Goal: Transaction & Acquisition: Purchase product/service

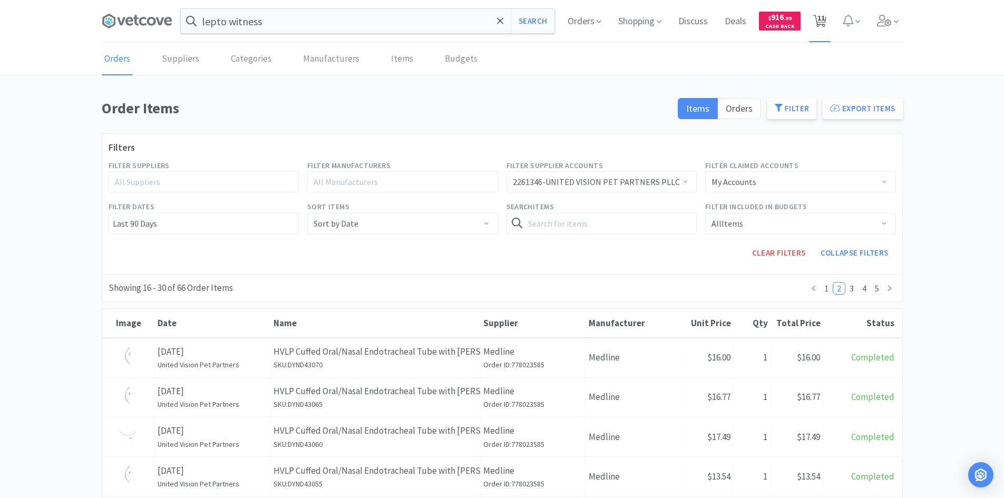
click at [819, 13] on span "11" at bounding box center [821, 18] width 7 height 42
select select "1"
select select "2"
select select "8"
select select "1"
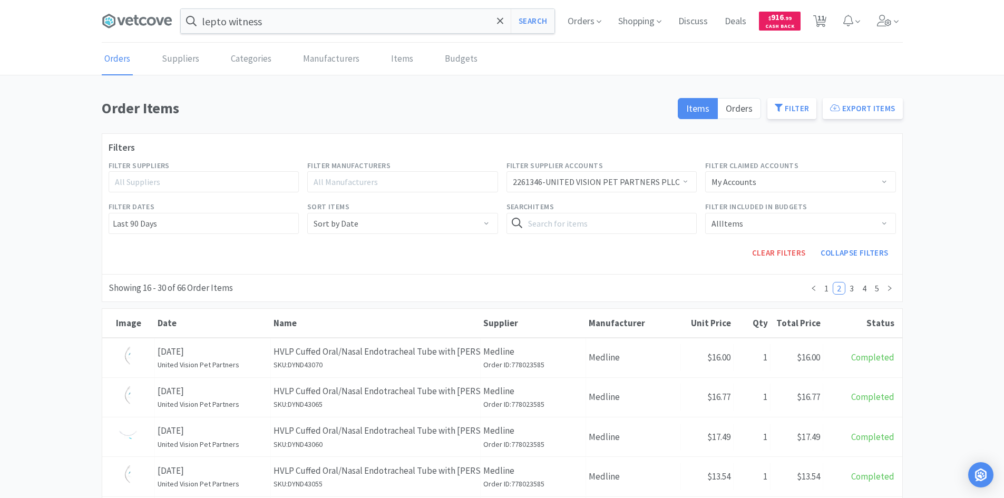
select select "3"
select select "20"
select select "2"
select select "4"
select select "2"
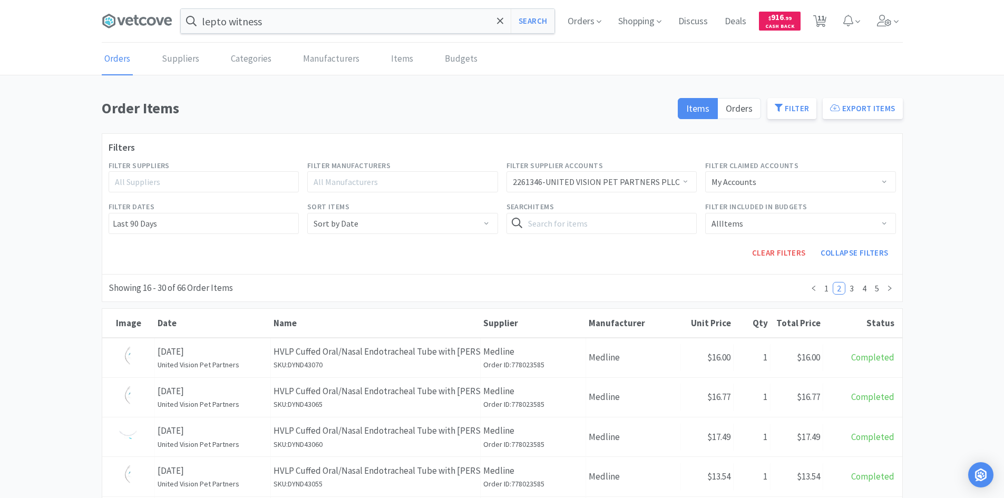
select select "24"
select select "2"
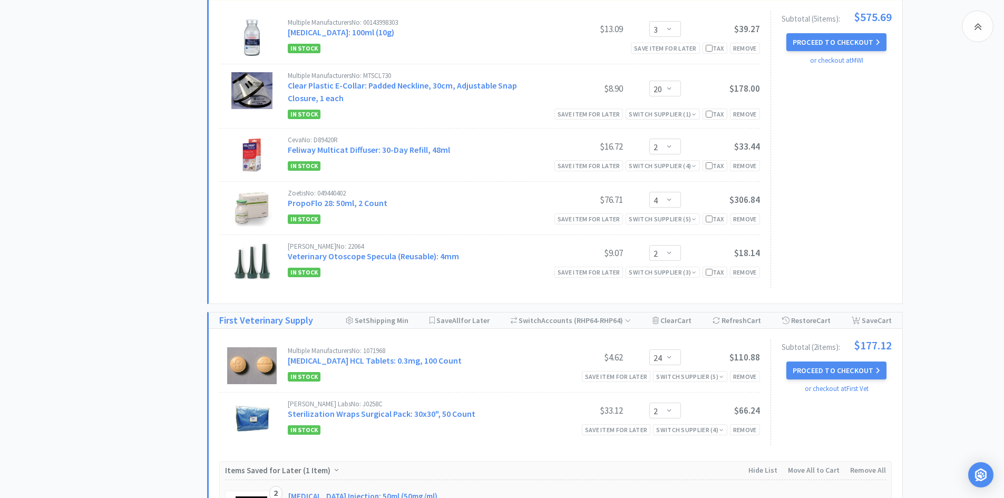
scroll to position [264, 0]
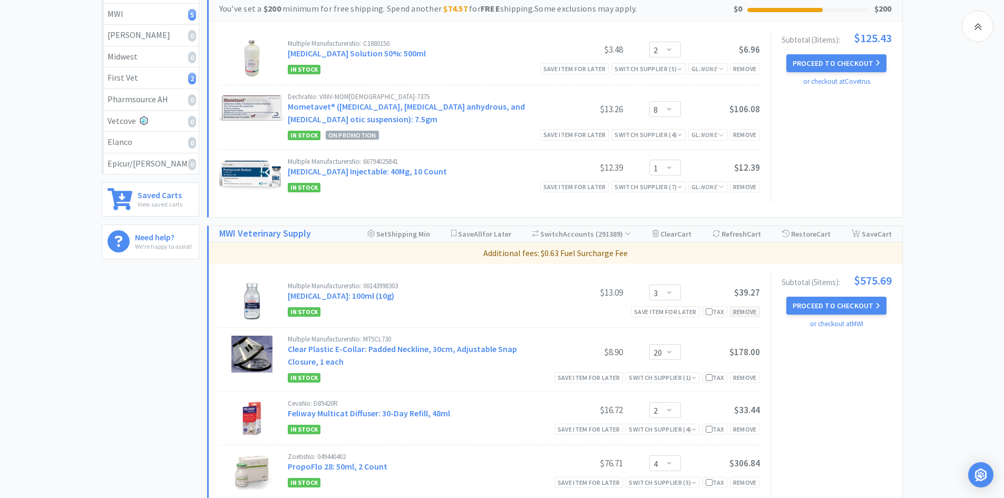
click at [738, 313] on div "Remove" at bounding box center [745, 311] width 30 height 11
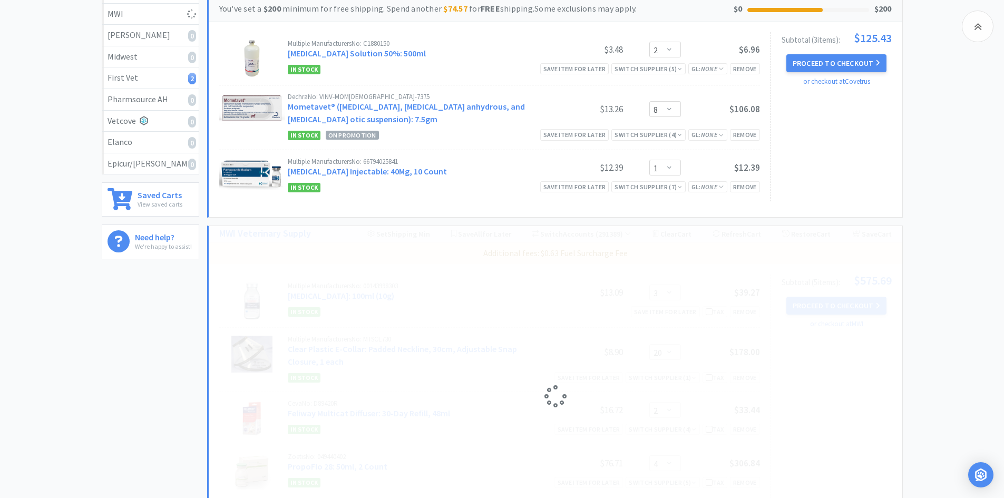
select select "20"
select select "4"
select select "2"
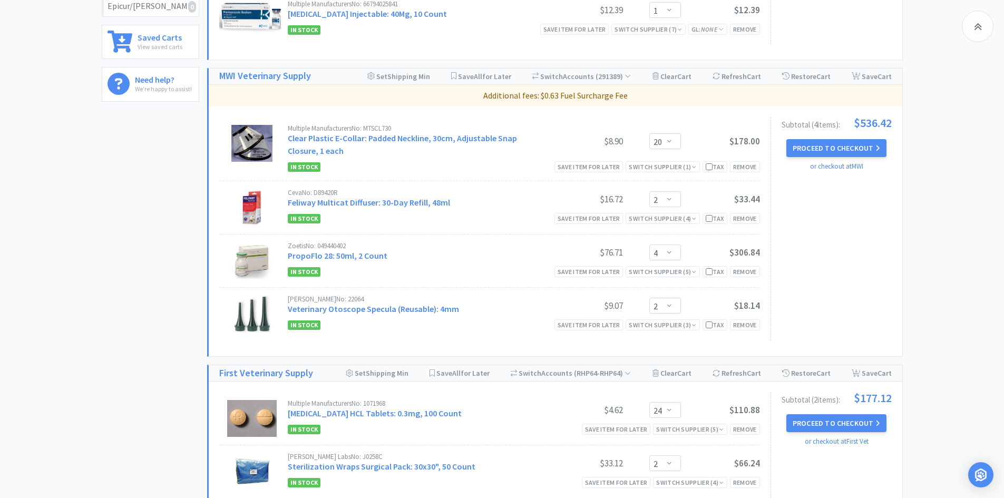
scroll to position [422, 0]
click at [839, 149] on button "Proceed to Checkout" at bounding box center [836, 148] width 100 height 18
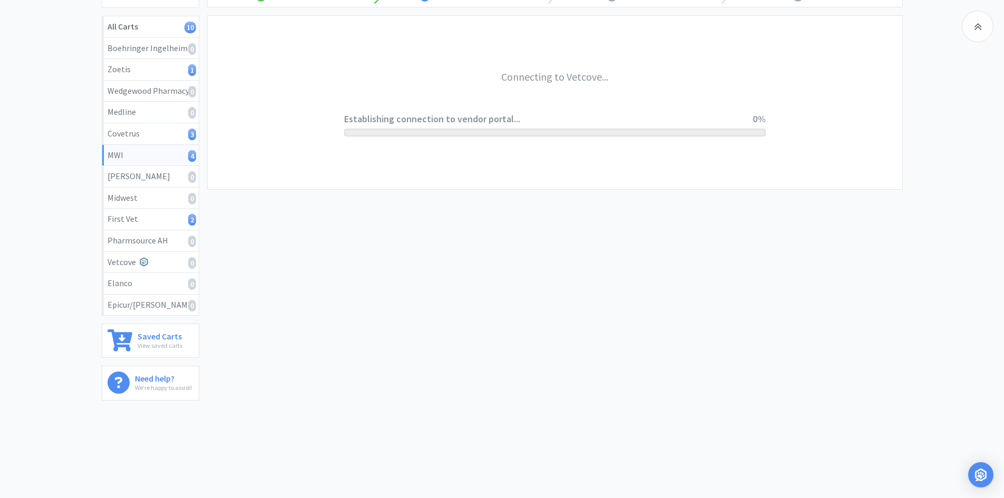
scroll to position [122, 0]
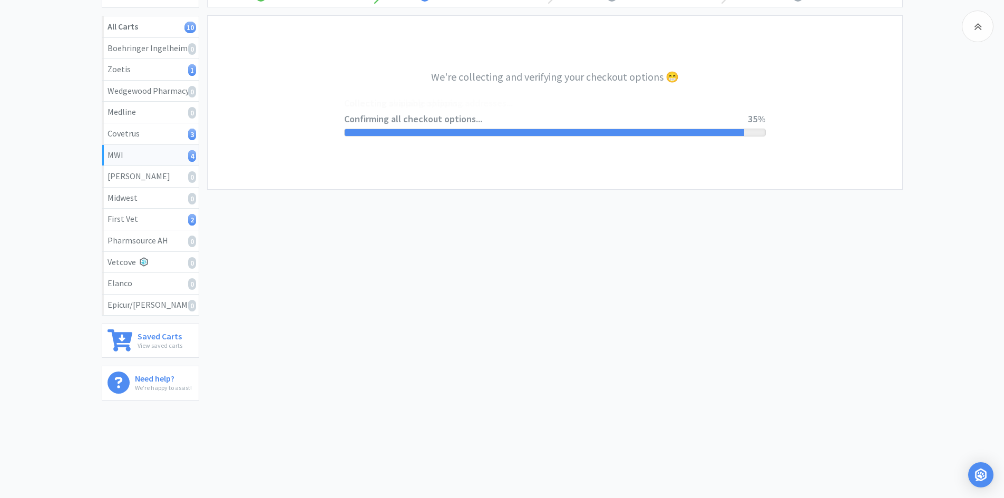
select select "STD_"
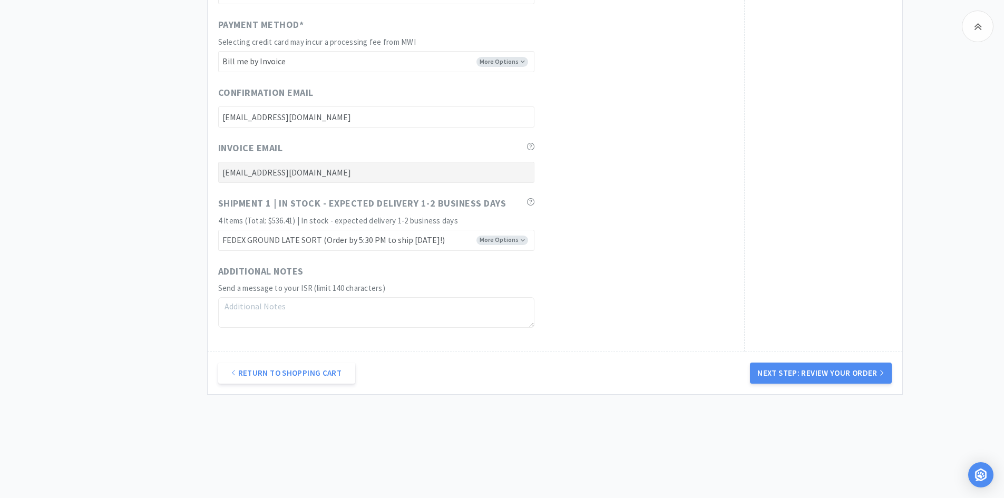
scroll to position [570, 0]
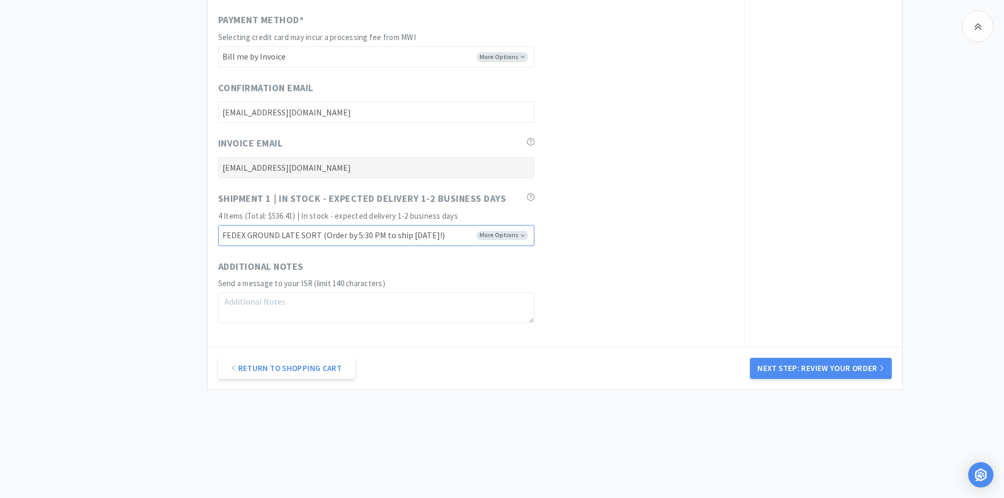
click at [521, 240] on select "FEDEX GROUND EARLY SORT (Order by 5:00 PM to ship [DATE]!) FEDEX GROUND LATE SO…" at bounding box center [376, 235] width 316 height 21
select select "FX8"
click at [218, 225] on select "FEDEX GROUND EARLY SORT (Order by 5:00 PM to ship [DATE]!) FEDEX GROUND LATE SO…" at bounding box center [376, 235] width 316 height 21
click at [807, 366] on button "Next Step: Review Your Order" at bounding box center [820, 368] width 141 height 21
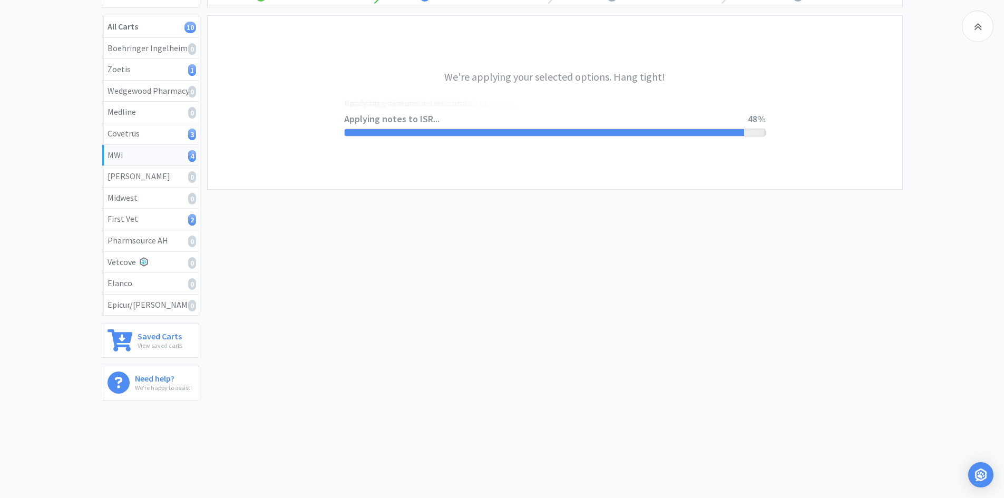
scroll to position [0, 0]
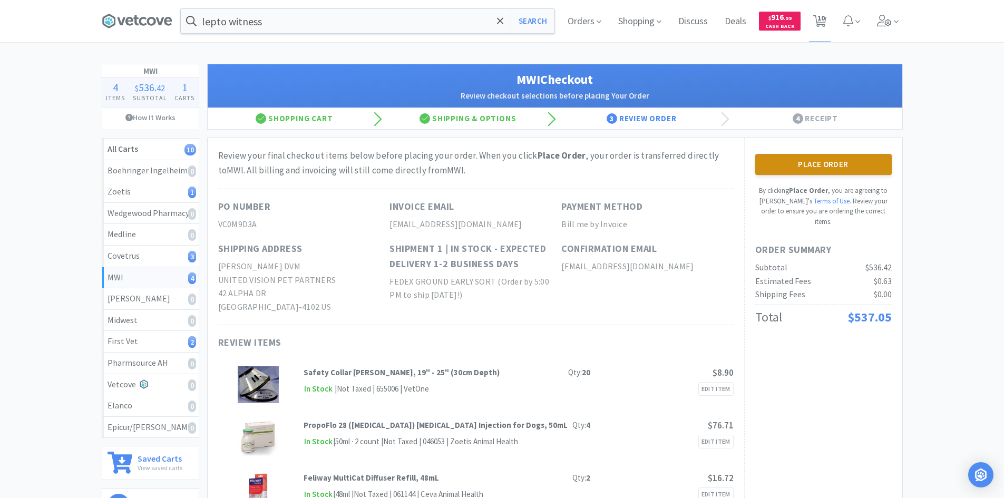
click at [819, 162] on button "Place Order" at bounding box center [823, 164] width 137 height 21
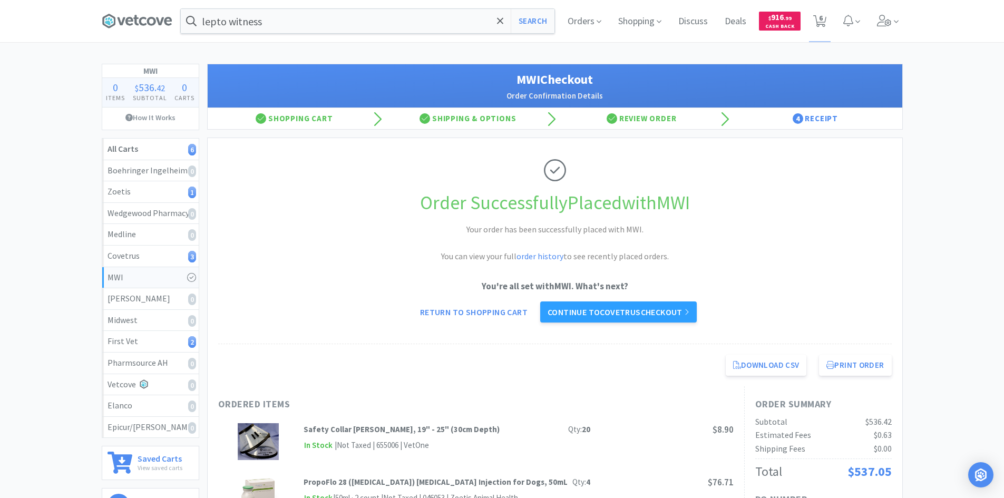
click at [419, 215] on h1 "Order Successfully Placed with MWI" at bounding box center [555, 203] width 674 height 31
click at [147, 22] on icon at bounding box center [151, 21] width 9 height 8
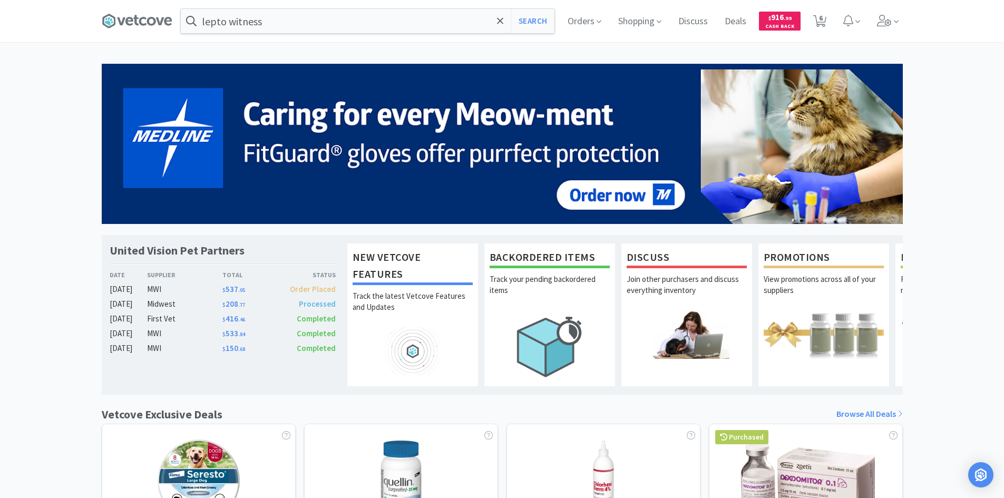
click at [61, 121] on div "United Vision Pet Partners Date Supplier Total Status [DATE] MWI $ 537 . 05 Ord…" at bounding box center [502, 430] width 1004 height 732
click at [830, 15] on span "6" at bounding box center [820, 21] width 22 height 42
select select "1"
select select "2"
select select "8"
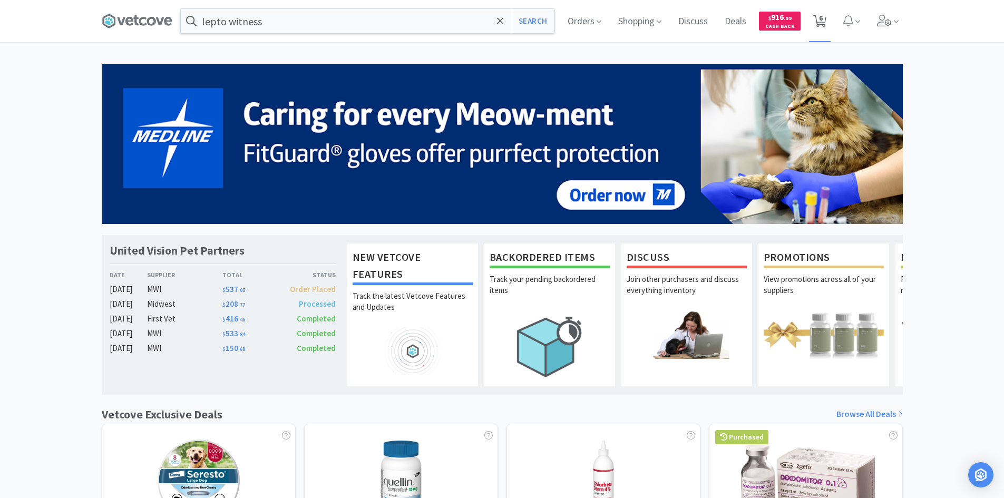
select select "1"
select select "24"
select select "2"
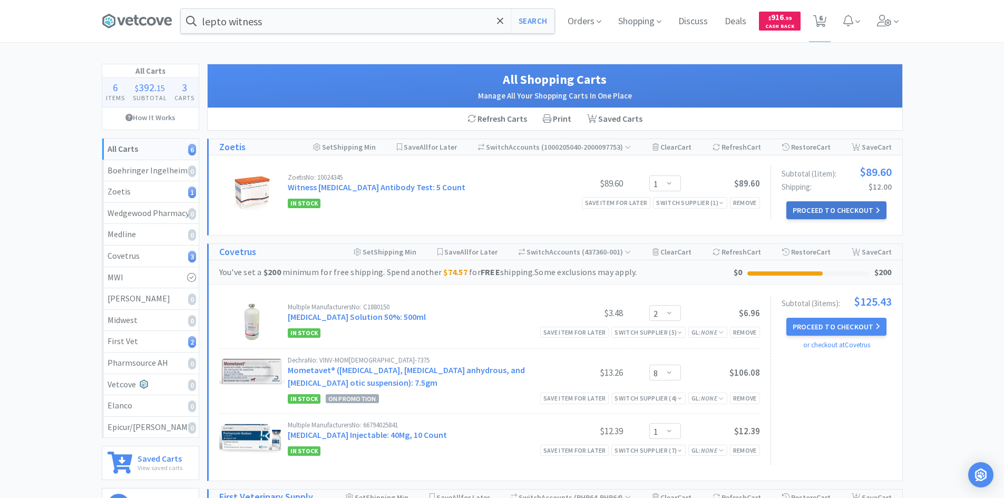
click at [801, 212] on button "Proceed to Checkout" at bounding box center [836, 210] width 100 height 18
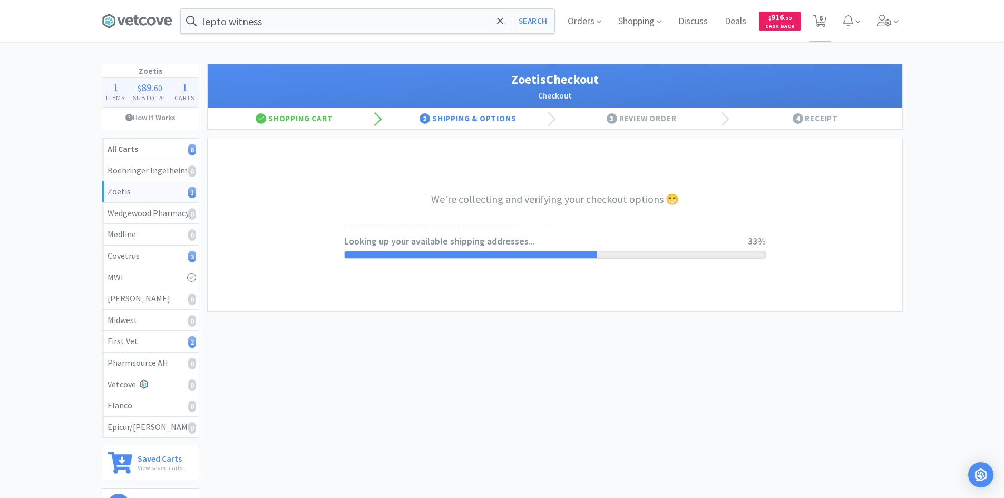
select select "invoice"
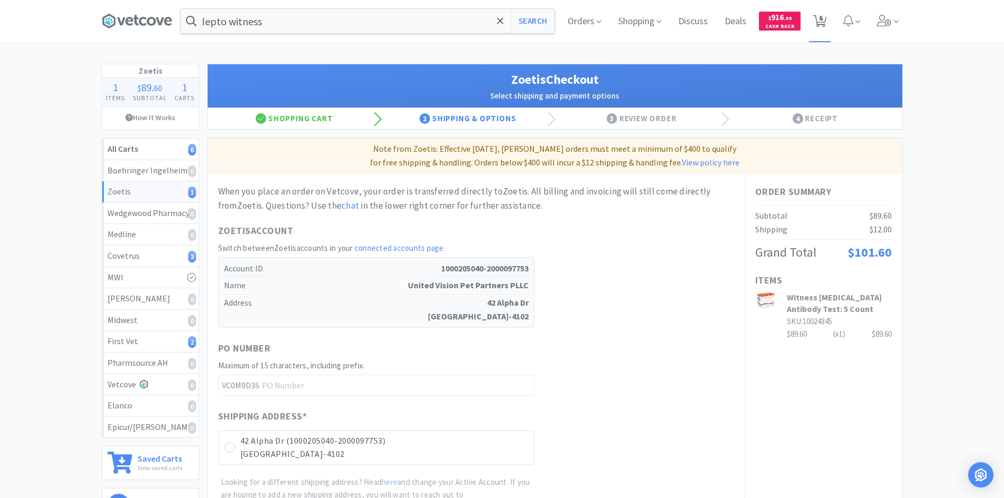
click at [822, 28] on span "6" at bounding box center [821, 18] width 4 height 42
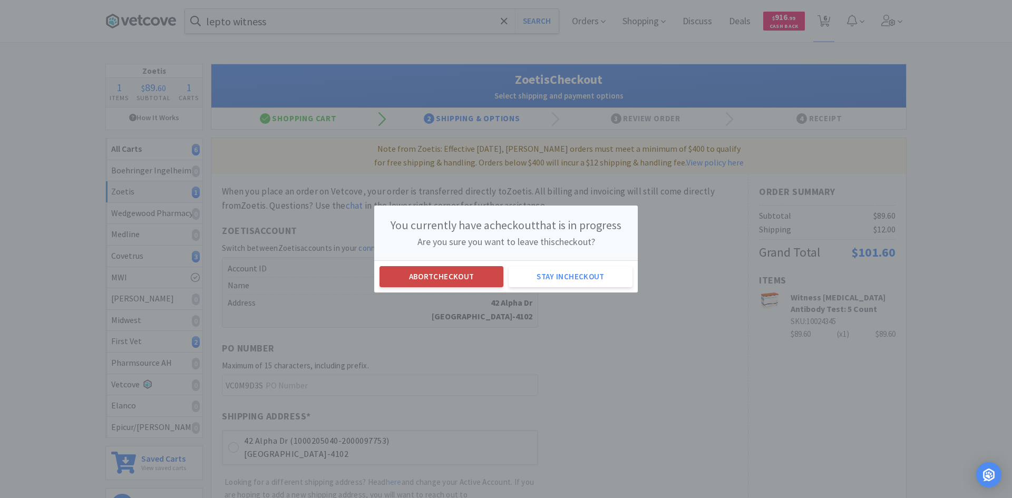
click at [456, 276] on button "Abort checkout" at bounding box center [442, 276] width 124 height 21
select select "1"
select select "2"
select select "8"
select select "1"
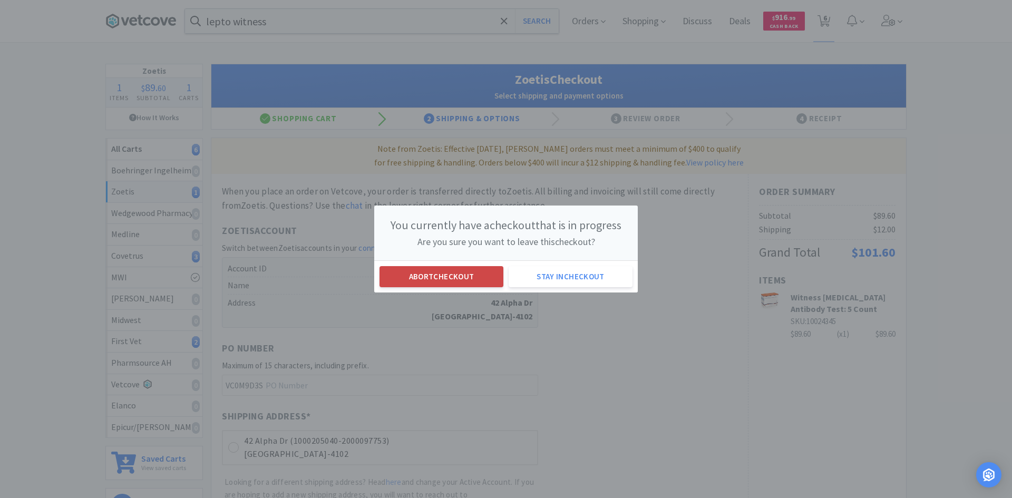
select select "24"
select select "2"
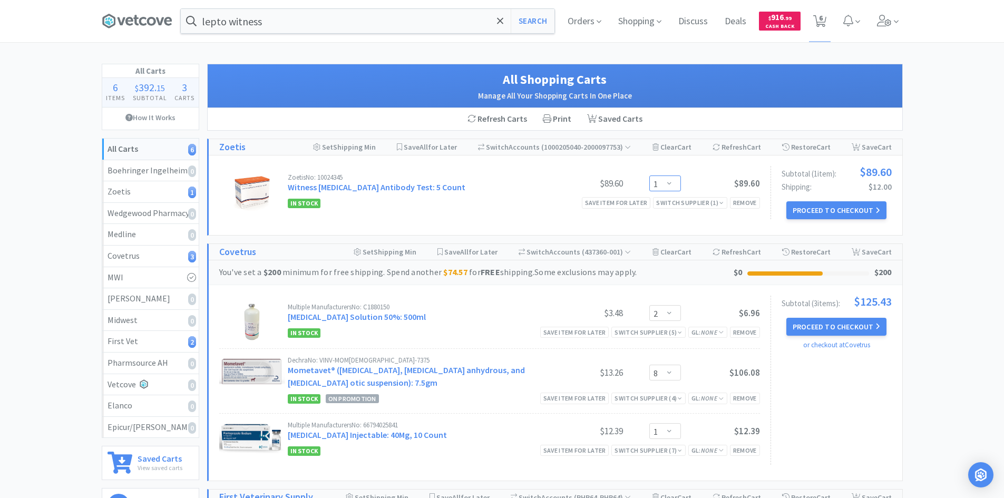
click at [674, 183] on select "Enter Quantity 1 2 3 4 5 6 7 8 9 10 11 12 13 14 15 16 17 18 19 20 Enter Quantity" at bounding box center [665, 184] width 32 height 16
click at [649, 176] on select "Enter Quantity 1 2 3 4 5 6 7 8 9 10 11 12 13 14 15 16 17 18 19 20 Enter Quantity" at bounding box center [665, 184] width 32 height 16
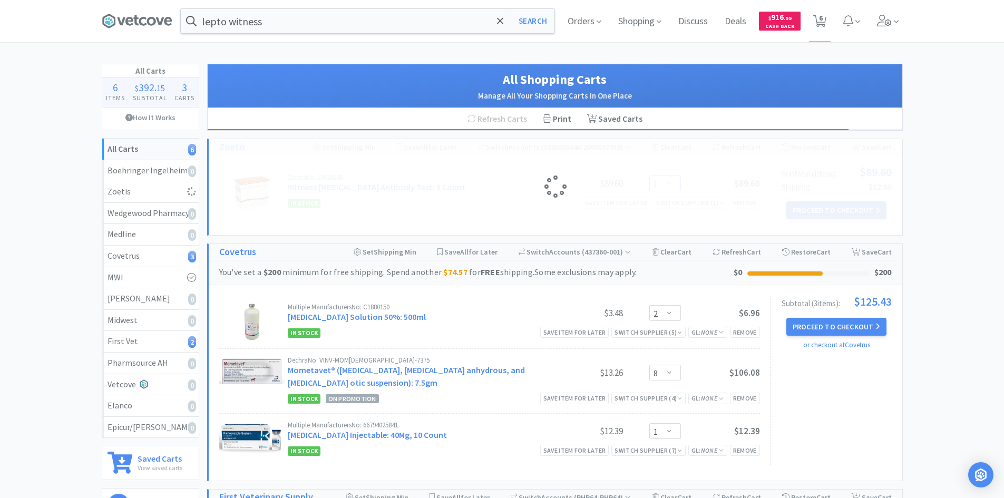
select select "2"
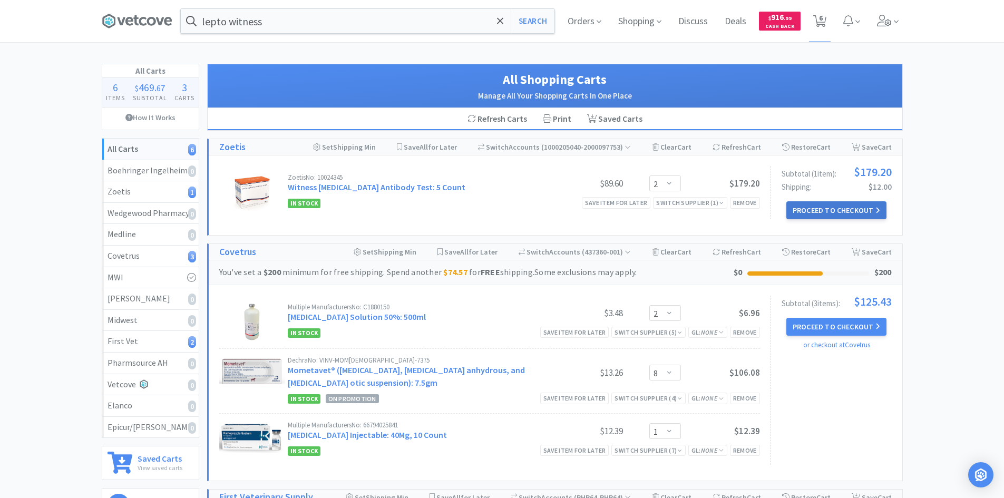
click at [816, 212] on button "Proceed to Checkout" at bounding box center [836, 210] width 100 height 18
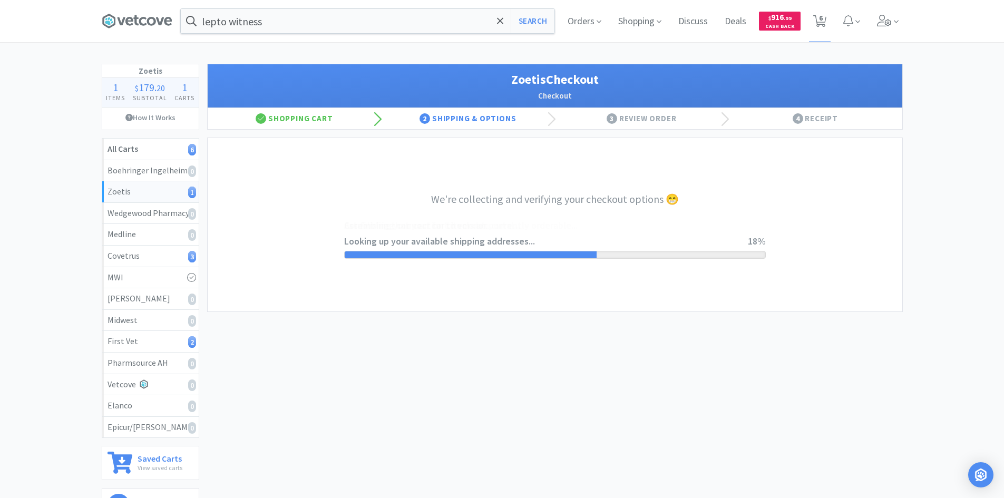
select select "invoice"
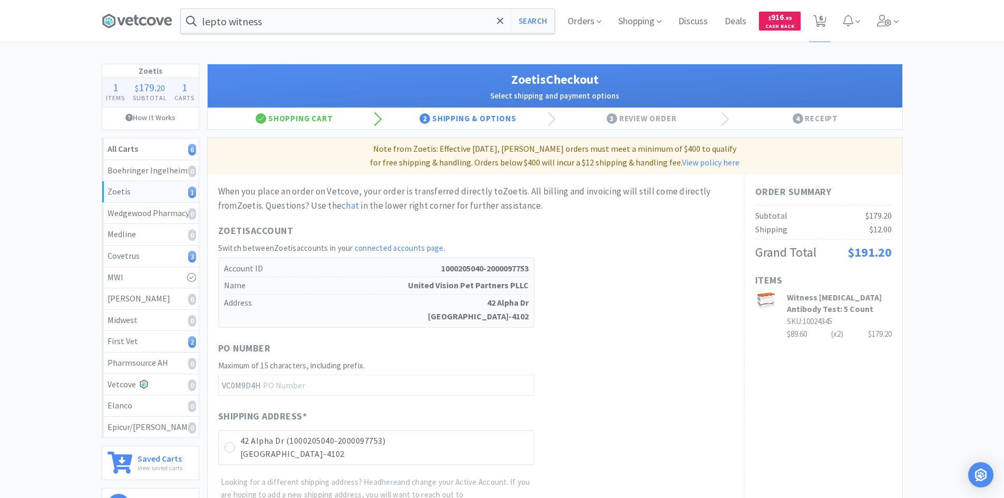
click at [677, 255] on div "Zoetis Account Switch between Zoetis accounts in your connected accounts page .…" at bounding box center [475, 275] width 515 height 104
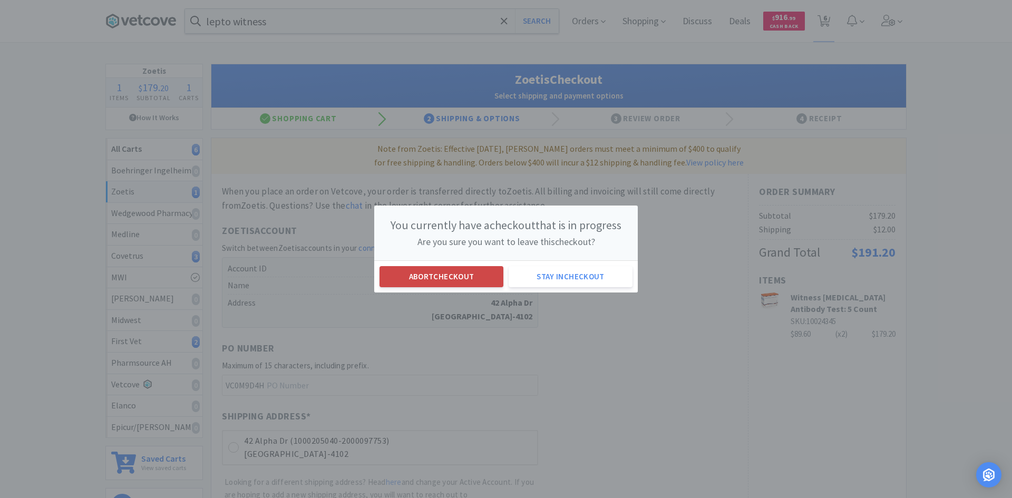
click at [456, 277] on button "Abort checkout" at bounding box center [442, 276] width 124 height 21
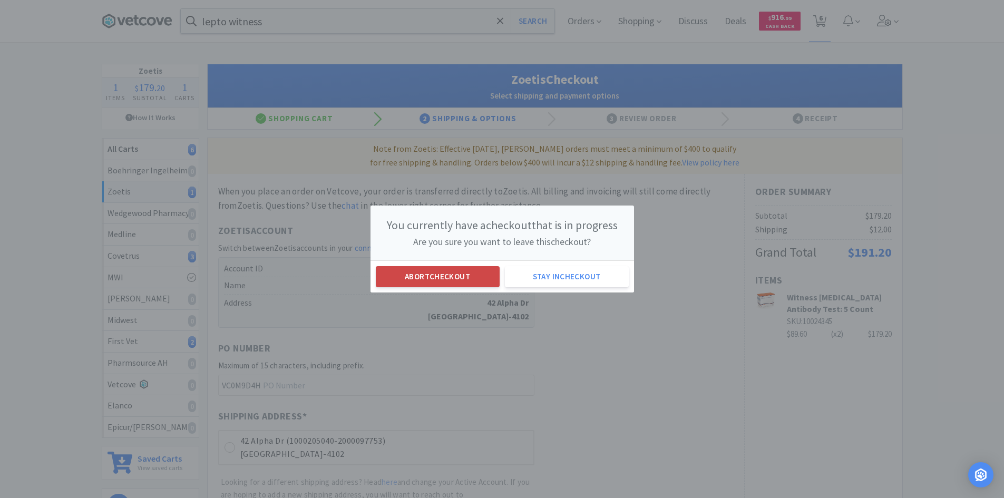
select select "2"
select select "8"
select select "1"
select select "24"
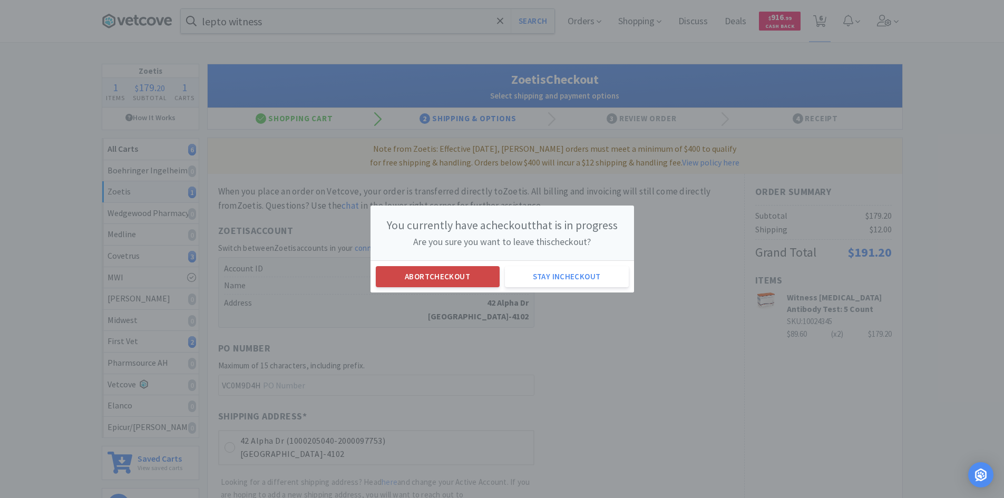
select select "2"
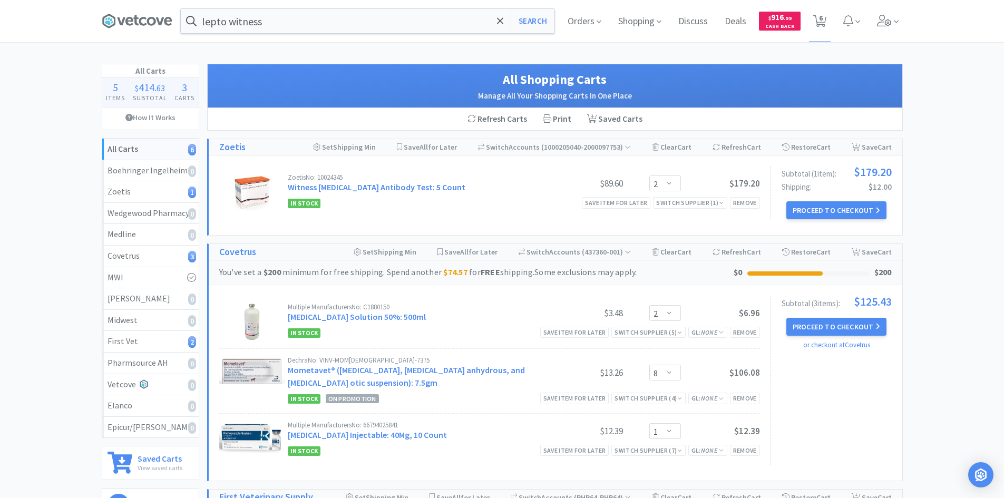
click at [965, 284] on div "All Carts 5 Items $ 414 . 63 Subtotal 3 Carts How It Works All Carts 6 Boehring…" at bounding box center [502, 402] width 1004 height 677
click at [267, 22] on input "lepto witness" at bounding box center [368, 21] width 374 height 24
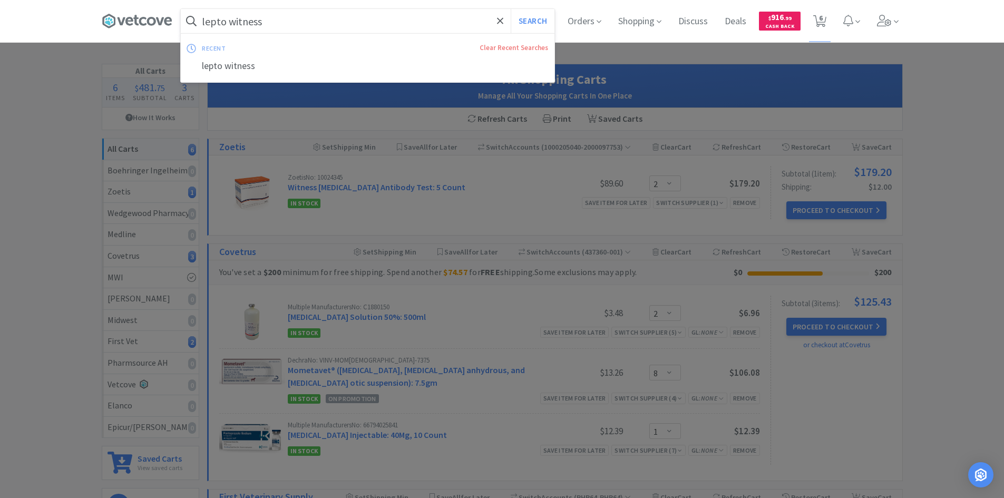
click at [511, 9] on button "Search" at bounding box center [533, 21] width 44 height 24
select select "2"
select select "8"
select select "1"
select select "24"
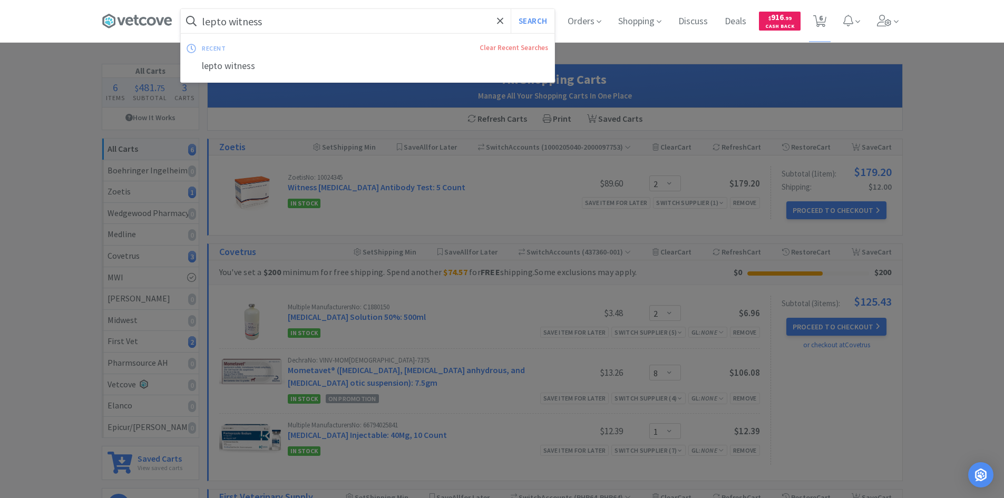
select select "2"
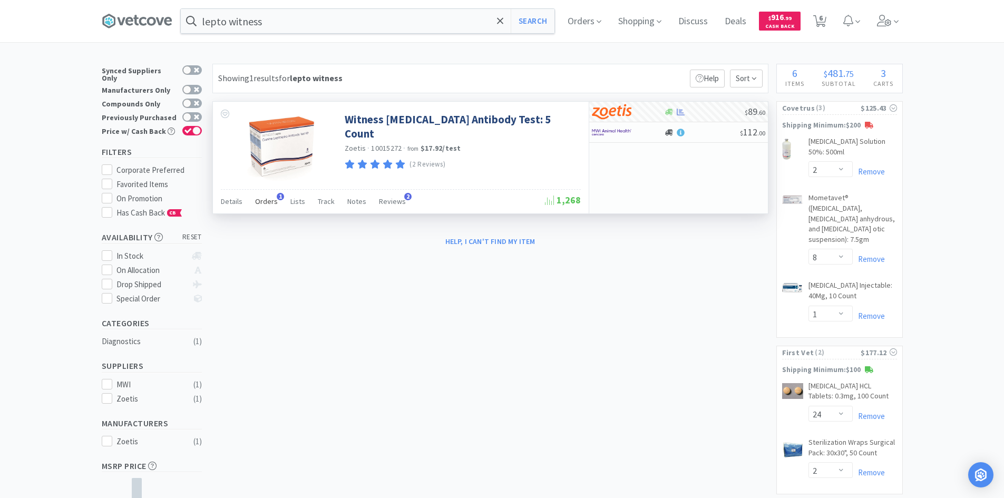
click at [262, 203] on span "Orders" at bounding box center [266, 201] width 23 height 9
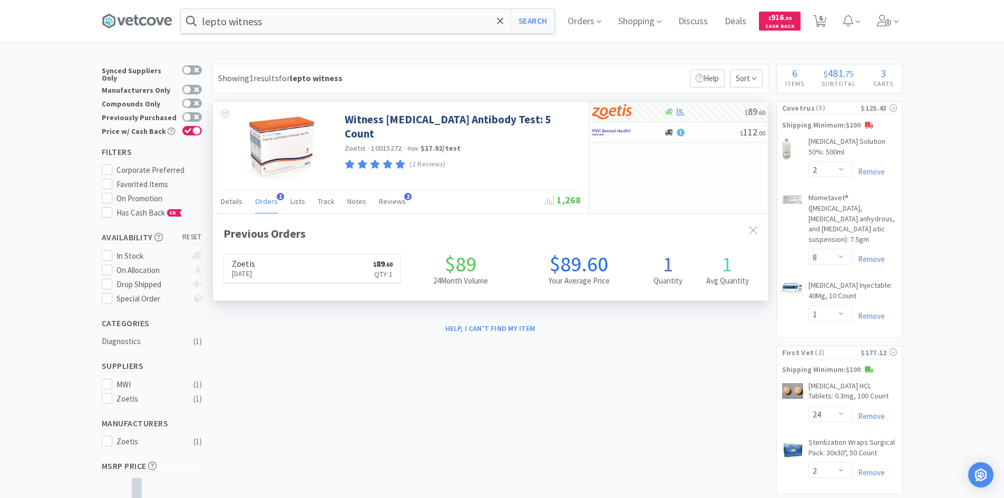
scroll to position [273, 555]
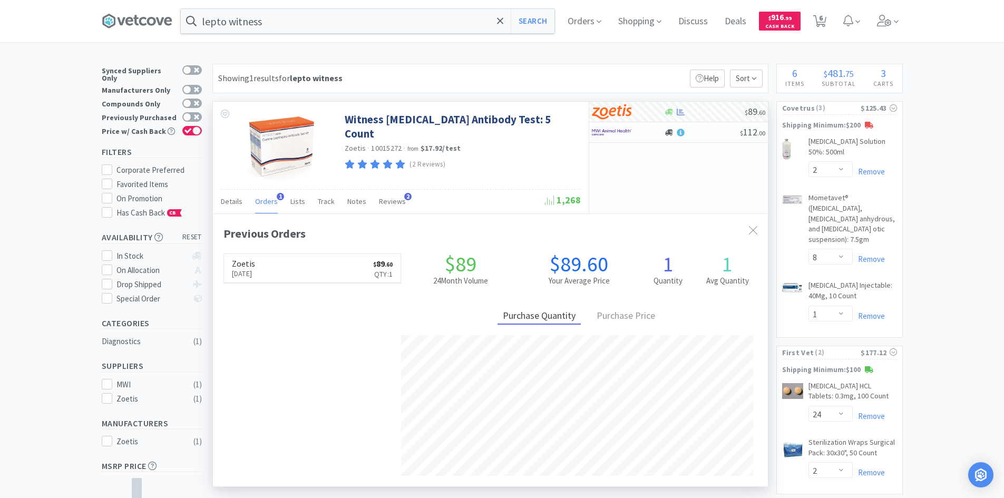
click at [264, 203] on span "Orders" at bounding box center [266, 201] width 23 height 9
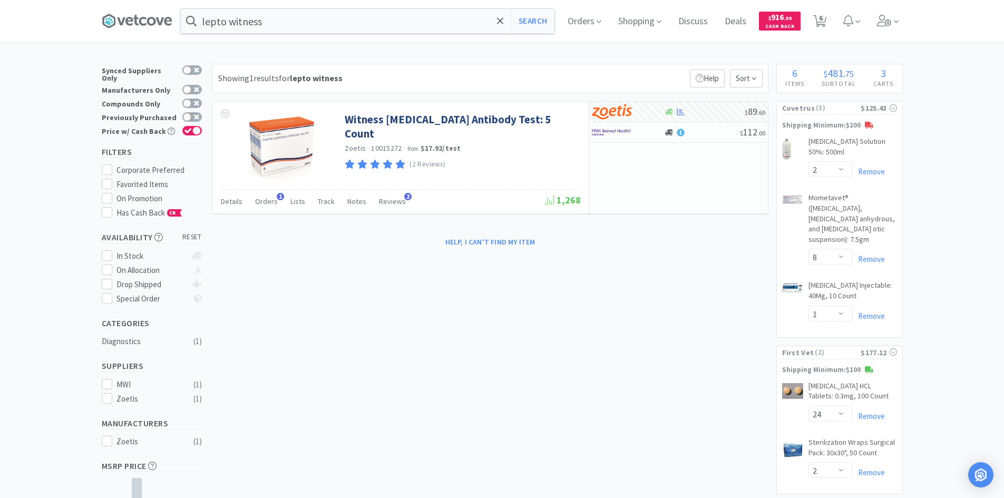
click at [319, 52] on div "lepto witness Search Orders Shopping Discuss Discuss Deals Deals $ 916 . 99 Cas…" at bounding box center [502, 293] width 1004 height 587
click at [732, 111] on div at bounding box center [704, 112] width 81 height 8
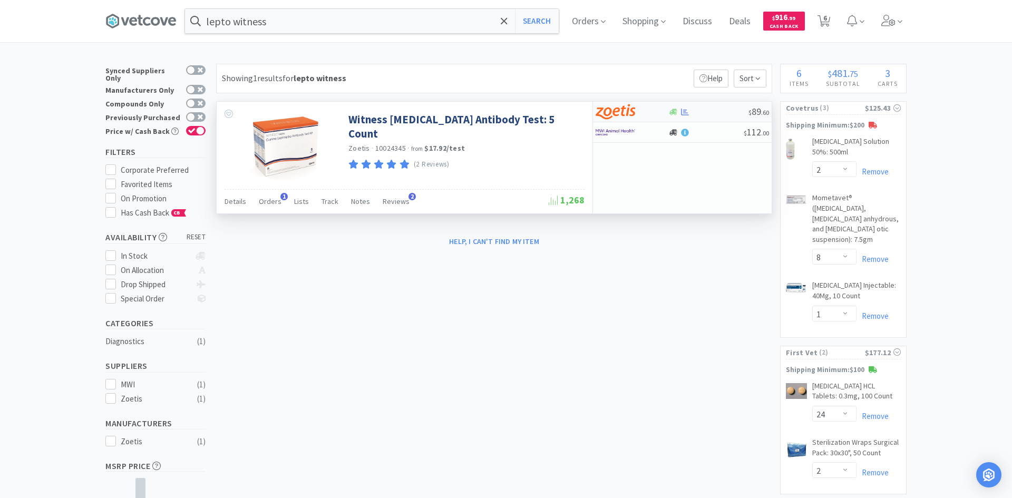
select select "1"
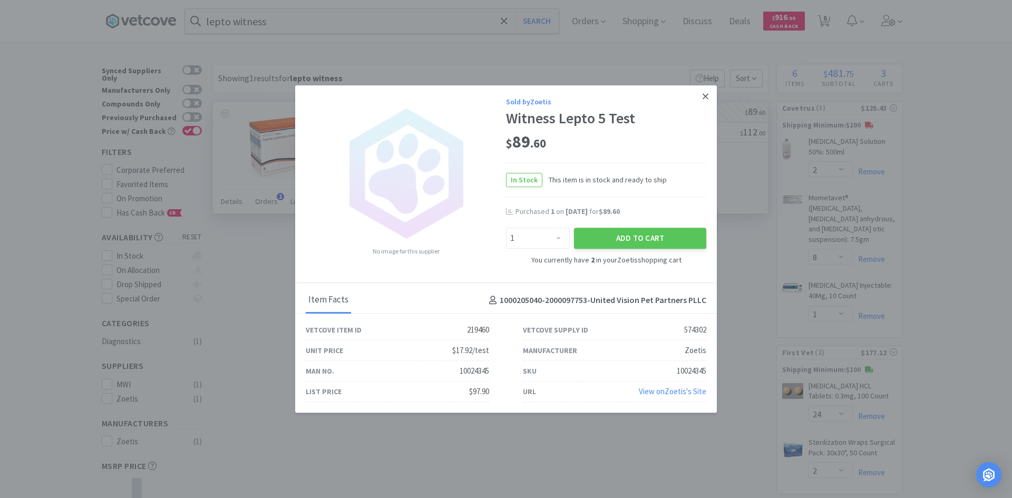
click at [705, 98] on icon at bounding box center [706, 96] width 6 height 9
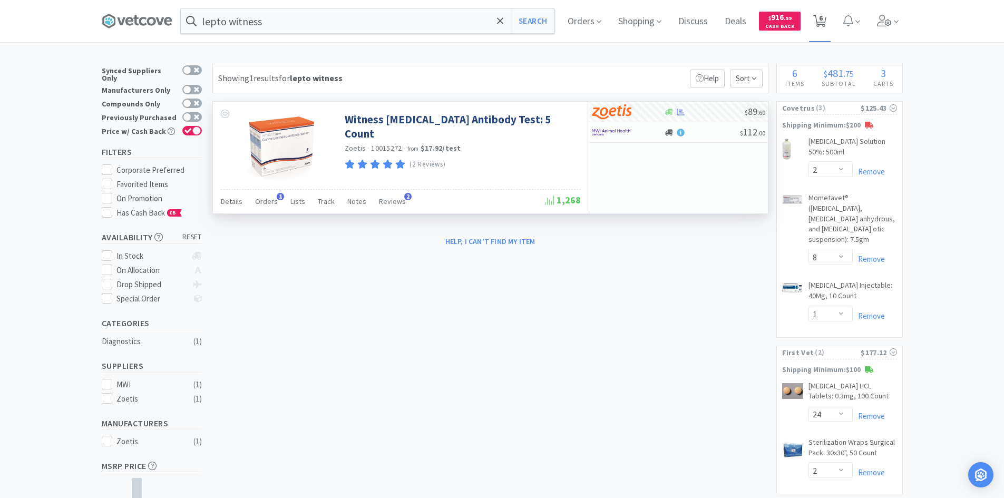
click at [821, 20] on icon at bounding box center [819, 21] width 13 height 12
select select "2"
select select "8"
select select "1"
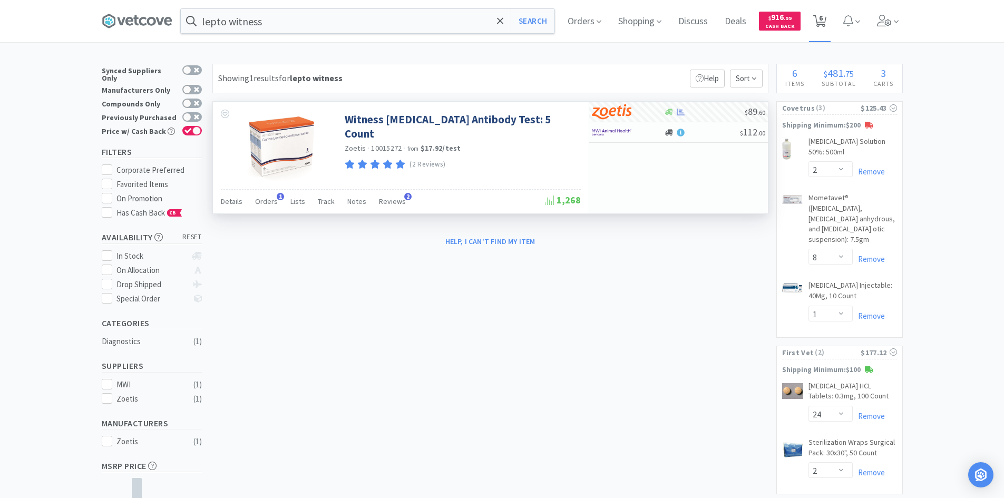
select select "24"
select select "2"
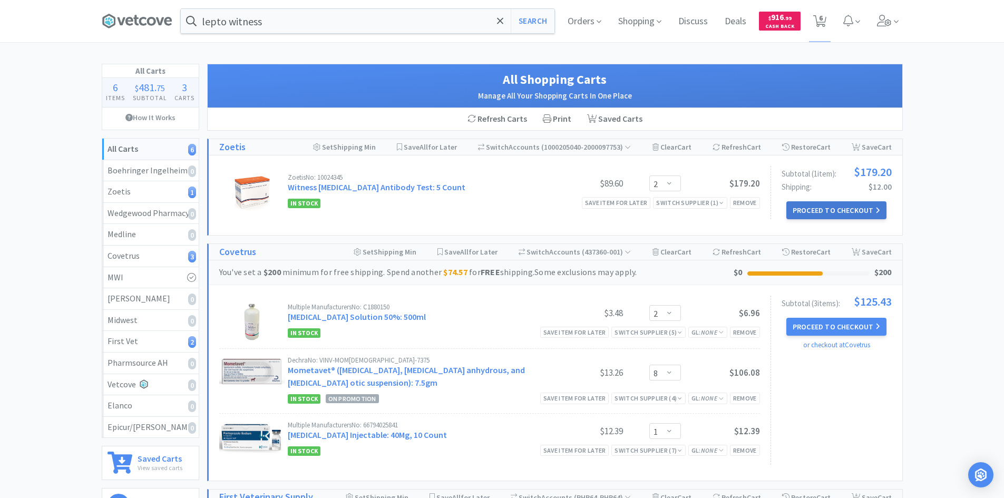
click at [810, 207] on button "Proceed to Checkout" at bounding box center [836, 210] width 100 height 18
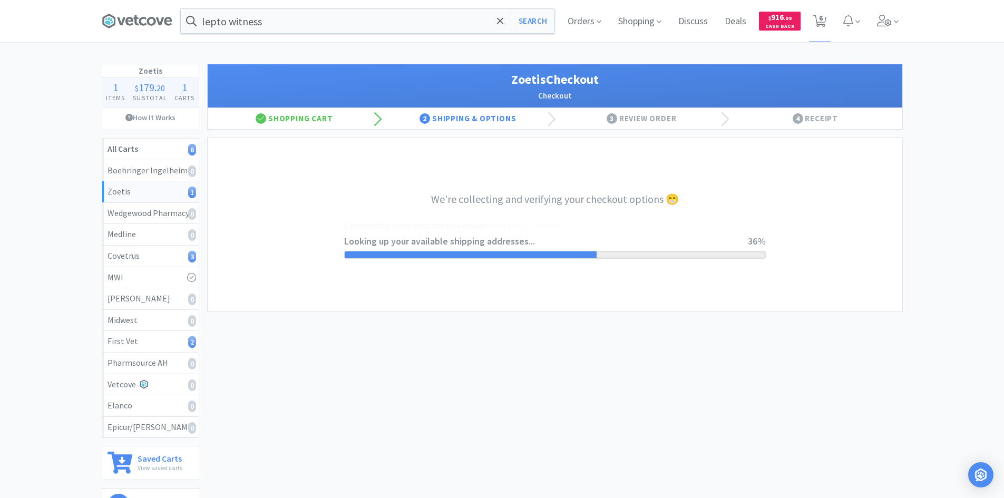
select select "invoice"
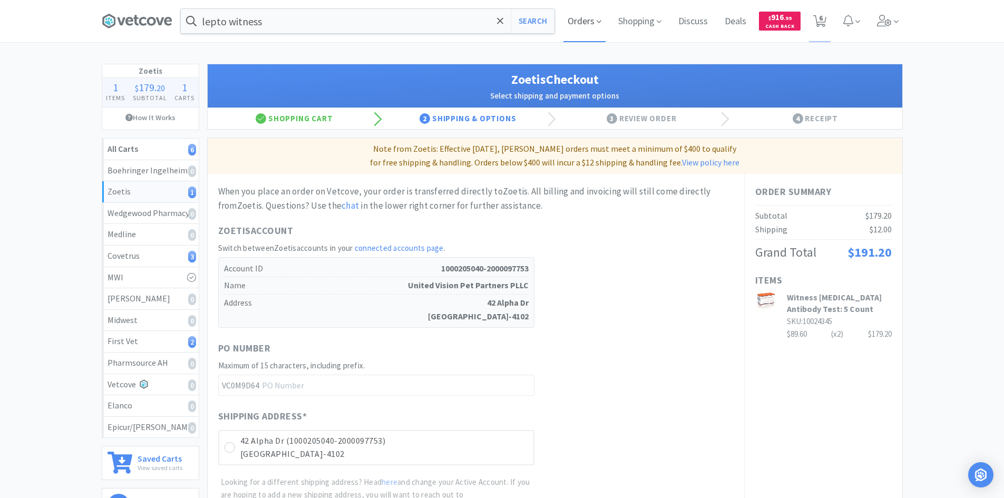
click at [588, 14] on span "Orders" at bounding box center [584, 21] width 42 height 42
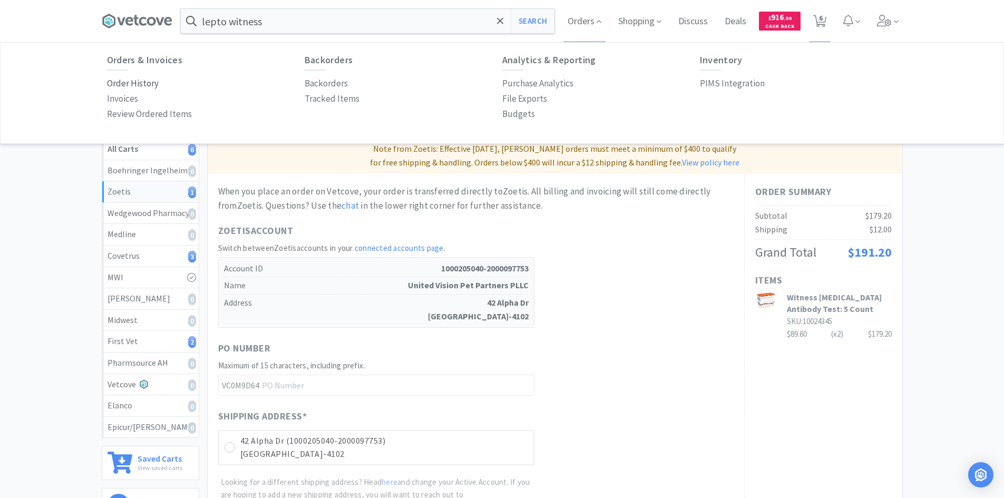
click at [155, 81] on p "Order History" at bounding box center [133, 83] width 52 height 14
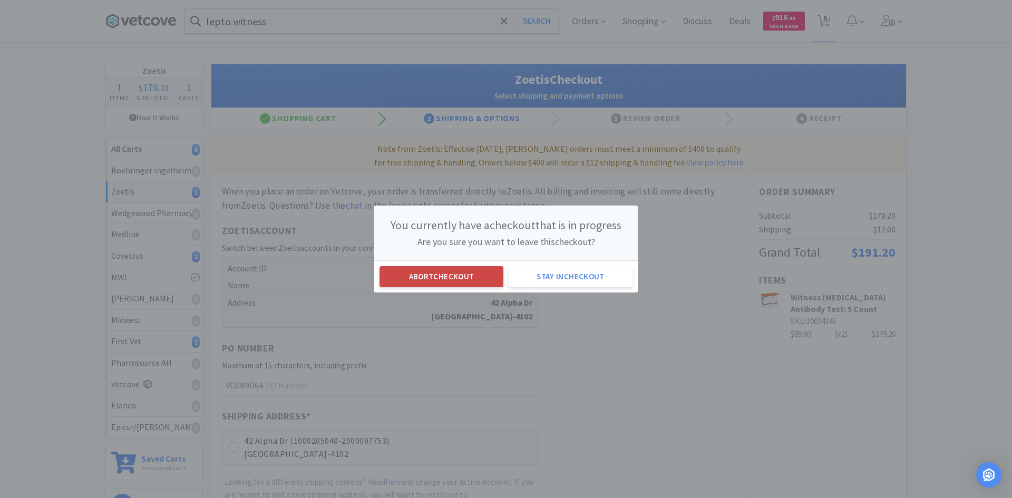
click at [416, 272] on button "Abort checkout" at bounding box center [442, 276] width 124 height 21
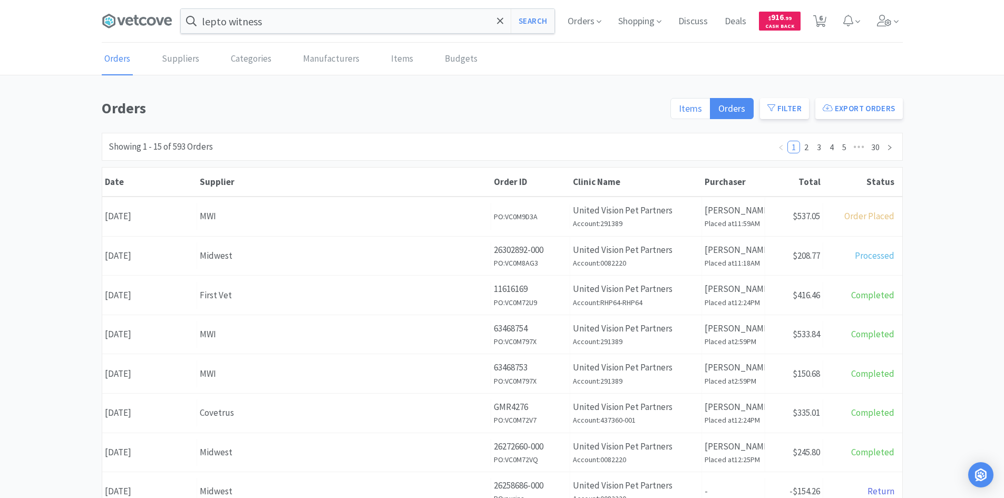
click at [693, 108] on span "Items" at bounding box center [690, 108] width 23 height 12
click at [679, 112] on input "Items" at bounding box center [679, 112] width 0 height 0
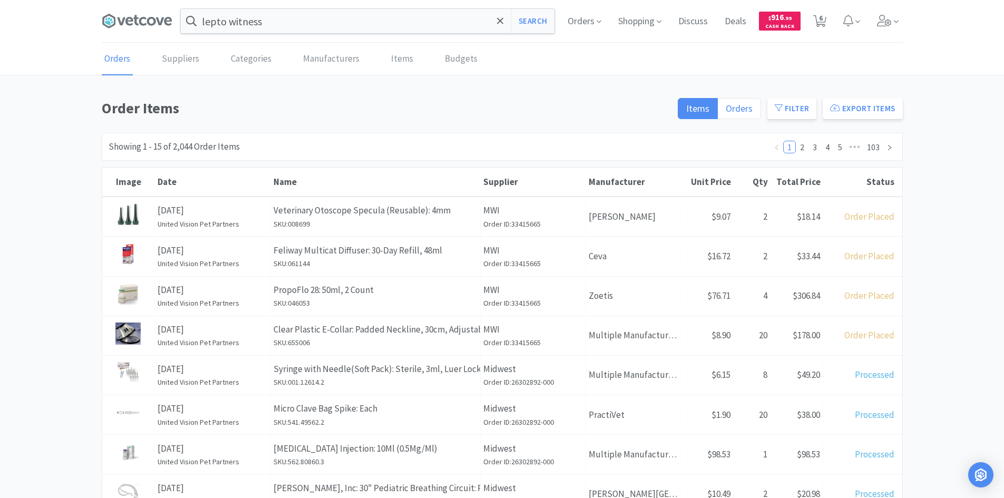
click at [755, 107] on label "Orders" at bounding box center [739, 108] width 43 height 21
click at [726, 112] on input "Orders" at bounding box center [726, 112] width 0 height 0
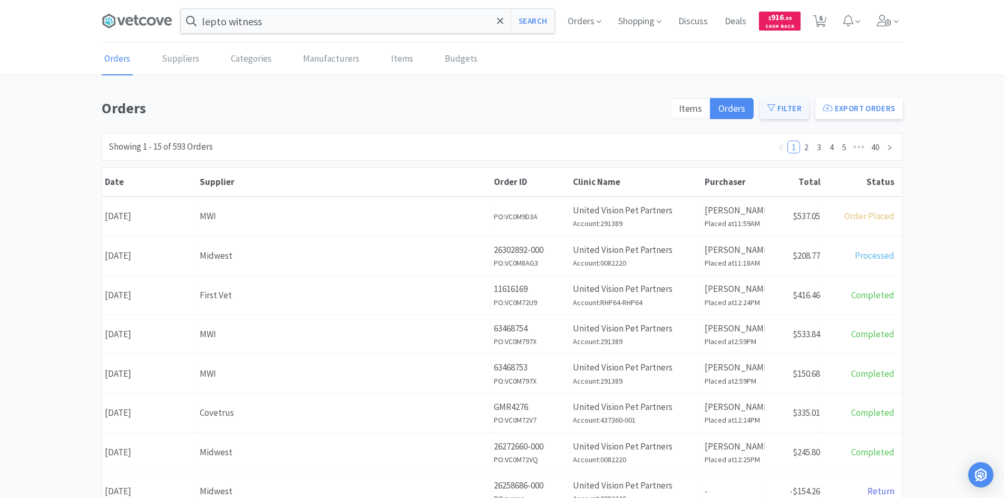
click at [791, 109] on button "Filter" at bounding box center [784, 108] width 49 height 21
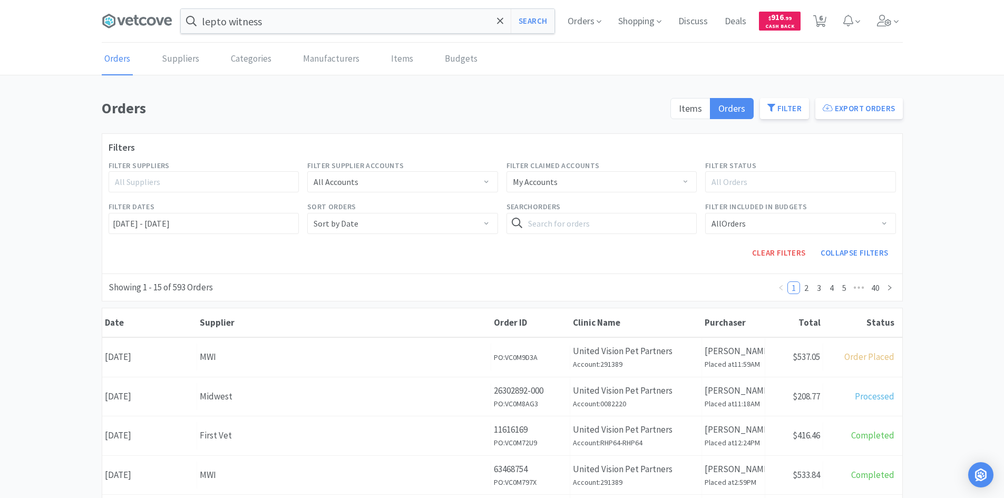
click at [596, 183] on div "My Accounts" at bounding box center [598, 182] width 171 height 20
click at [562, 180] on div "My Accounts" at bounding box center [598, 182] width 171 height 20
click at [563, 180] on div "My Accounts" at bounding box center [598, 182] width 171 height 20
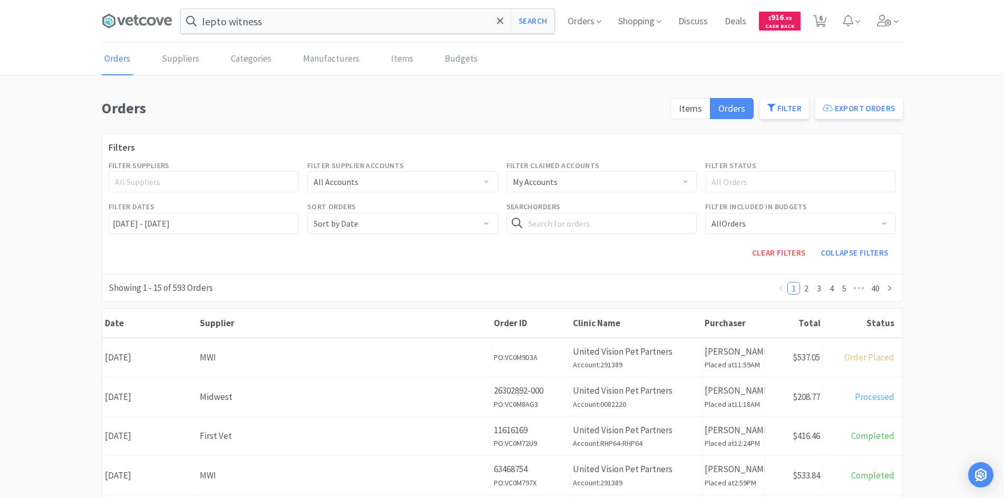
click at [513, 139] on div "Filters Filter Suppliers All Suppliers Filter Supplier Accounts All Accounts Fi…" at bounding box center [502, 203] width 801 height 141
click at [412, 185] on div "All Accounts" at bounding box center [399, 182] width 171 height 20
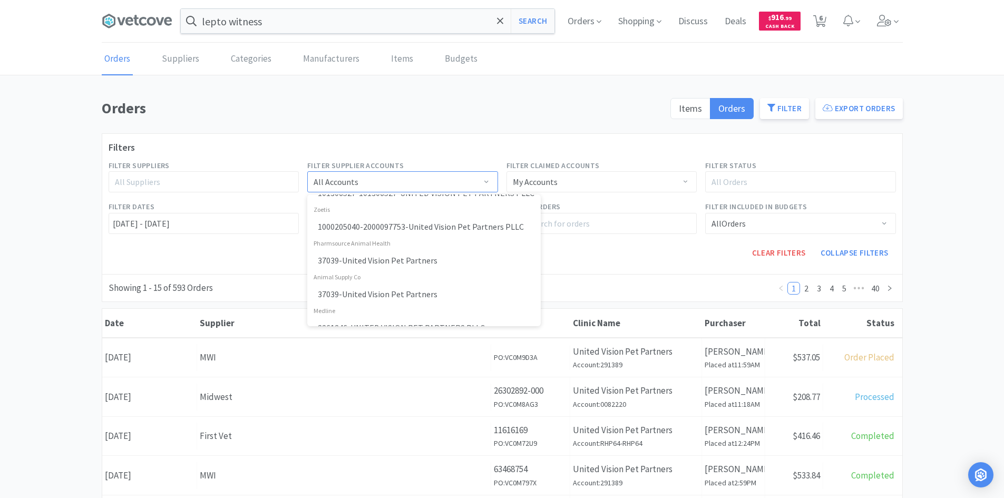
scroll to position [264, 0]
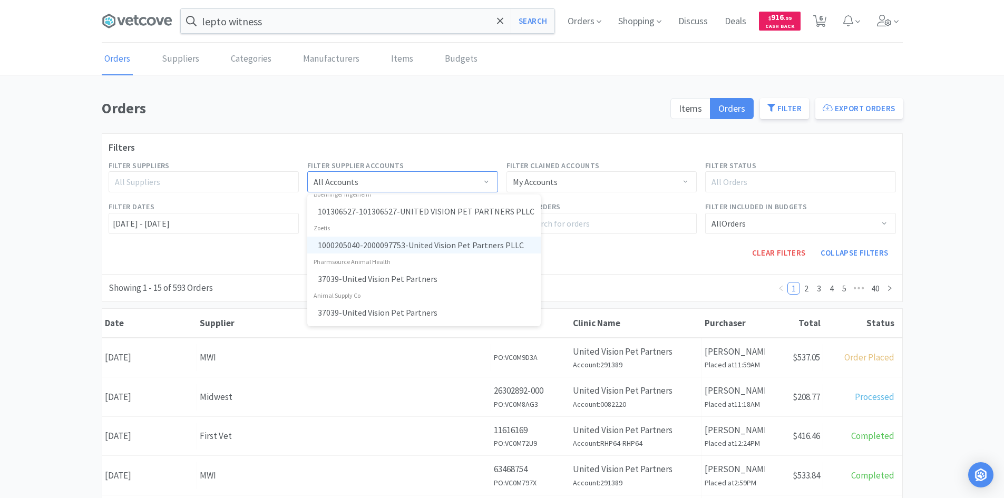
click at [376, 243] on li "1000205040-2000097753 - United Vision Pet Partners PLLC" at bounding box center [424, 245] width 234 height 17
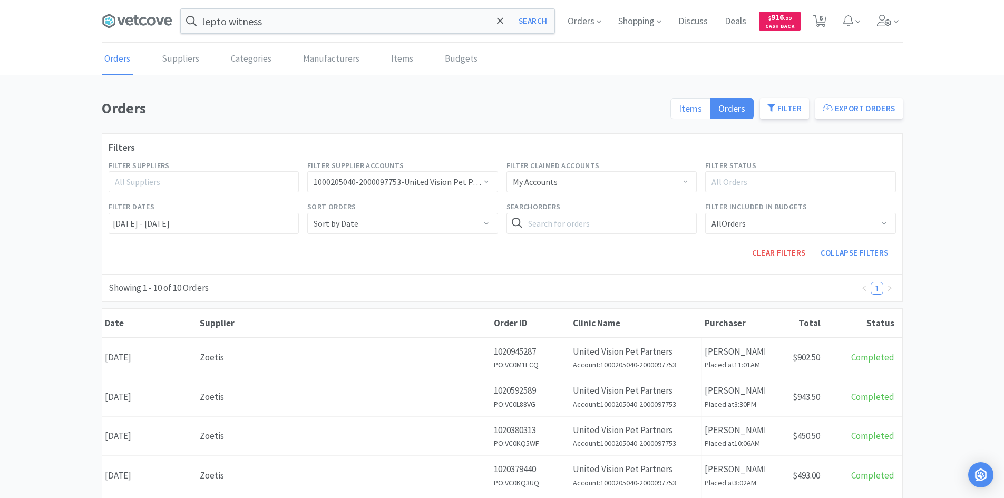
click at [689, 111] on span "Items" at bounding box center [690, 108] width 23 height 12
click at [679, 112] on input "Items" at bounding box center [679, 112] width 0 height 0
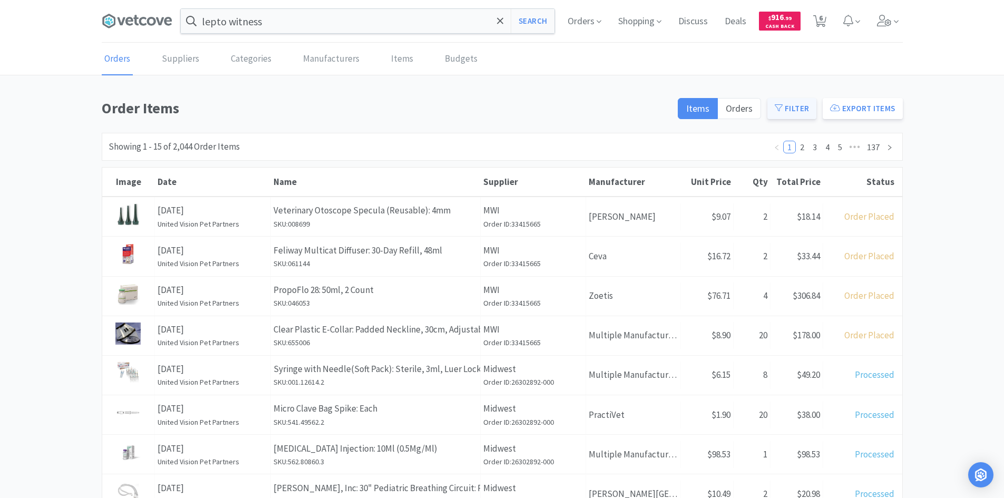
click at [791, 106] on button "Filter" at bounding box center [791, 108] width 49 height 21
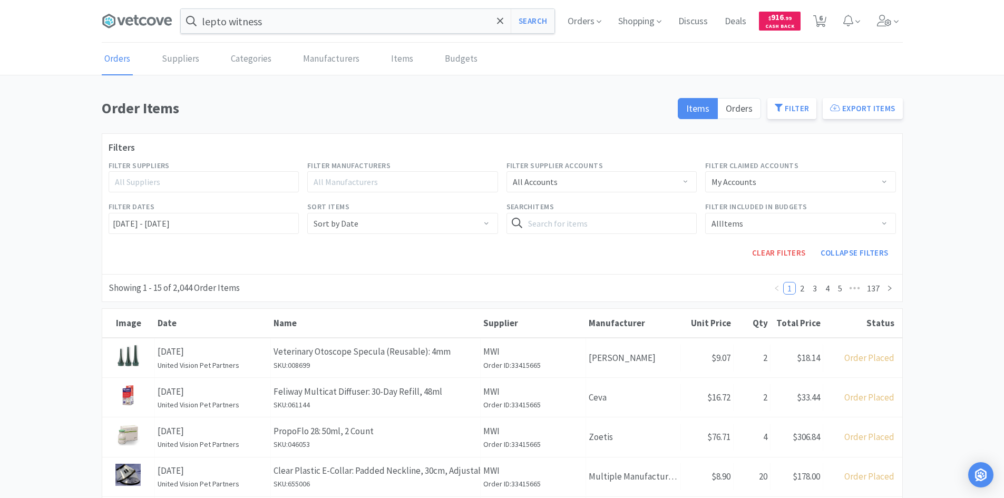
click at [405, 182] on div "All Manufacturers" at bounding box center [398, 182] width 169 height 11
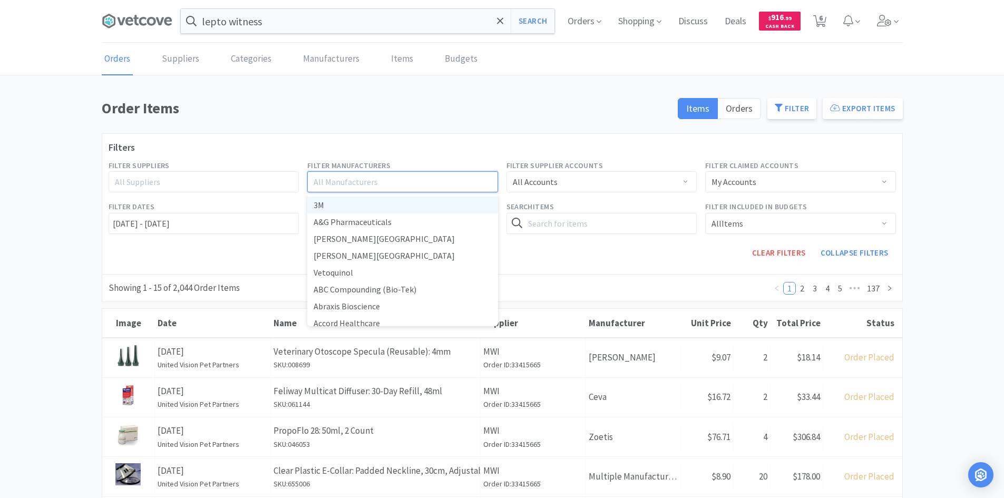
click at [573, 182] on div "All Accounts" at bounding box center [598, 182] width 171 height 20
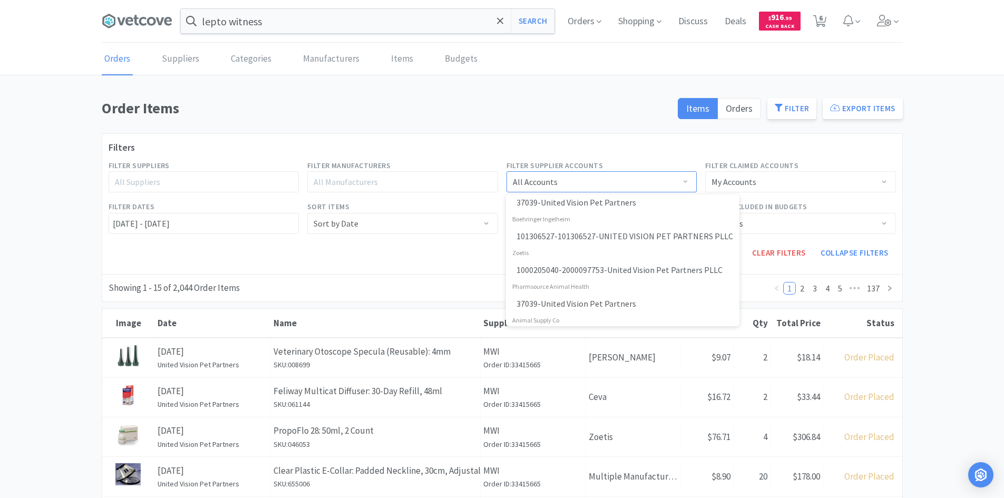
scroll to position [220, 0]
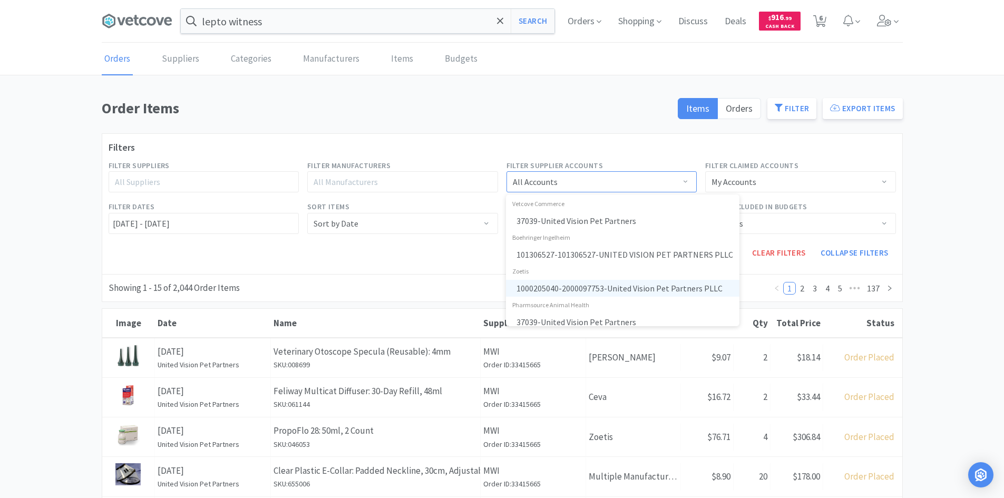
click at [572, 285] on li "1000205040-2000097753 - United Vision Pet Partners PLLC" at bounding box center [623, 288] width 234 height 17
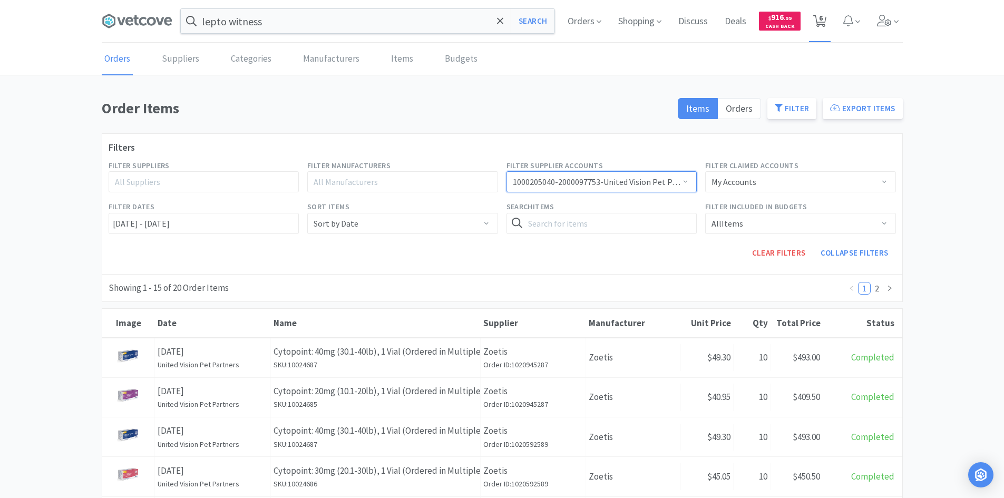
click at [826, 28] on span "6" at bounding box center [820, 21] width 22 height 42
select select "2"
select select "8"
select select "1"
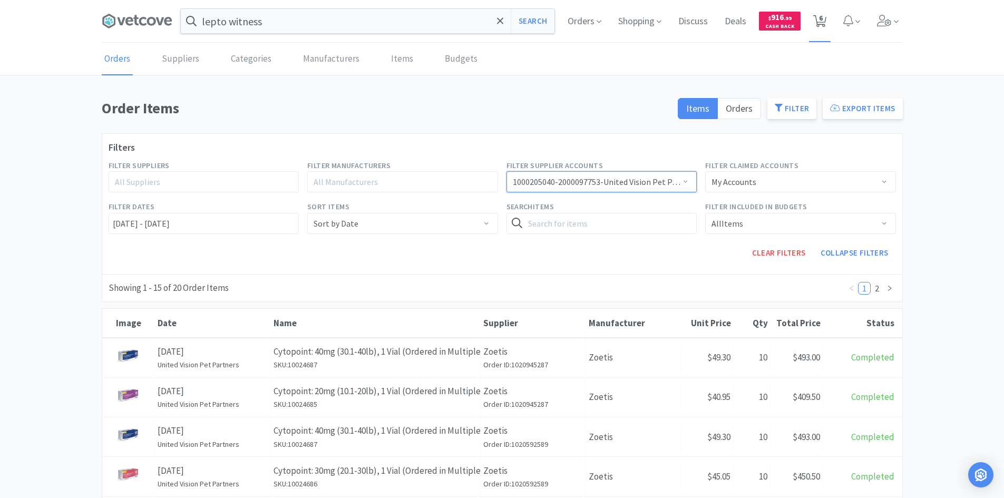
select select "24"
select select "2"
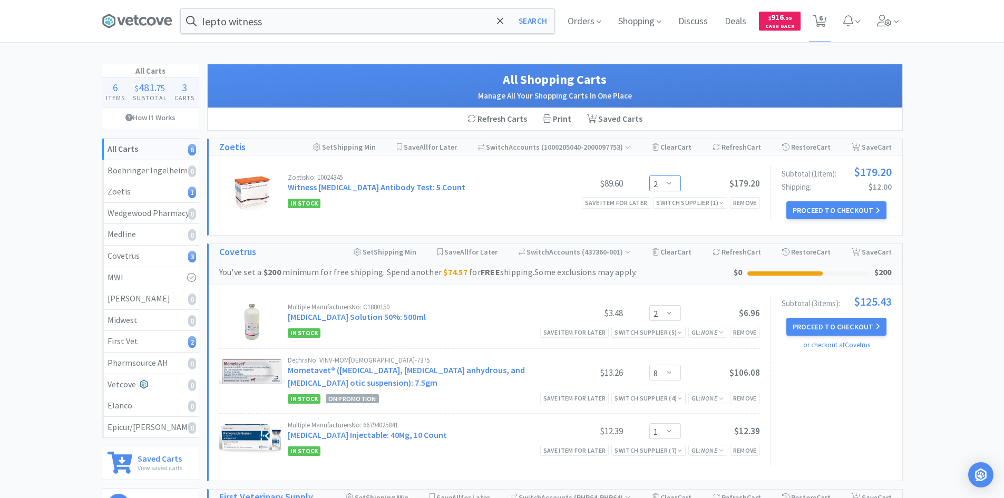
click at [667, 186] on select "Enter Quantity 1 2 3 4 5 6 7 8 9 10 11 12 13 14 15 16 17 18 19 20 Enter Quantity" at bounding box center [665, 184] width 32 height 16
click at [649, 176] on select "Enter Quantity 1 2 3 4 5 6 7 8 9 10 11 12 13 14 15 16 17 18 19 20 Enter Quantity" at bounding box center [665, 184] width 32 height 16
click at [674, 184] on select "Enter Quantity 1 2 3 4 5 6 7 8 9 10 11 12 13 14 15 16 17 18 19 20 Enter Quantity" at bounding box center [665, 184] width 32 height 16
click at [649, 176] on select "Enter Quantity 1 2 3 4 5 6 7 8 9 10 11 12 13 14 15 16 17 18 19 20 Enter Quantity" at bounding box center [665, 184] width 32 height 16
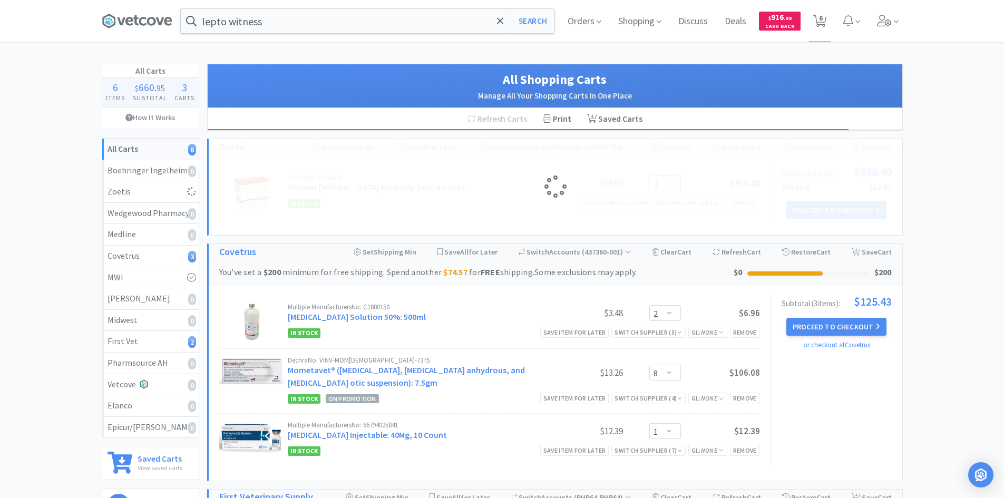
select select "2"
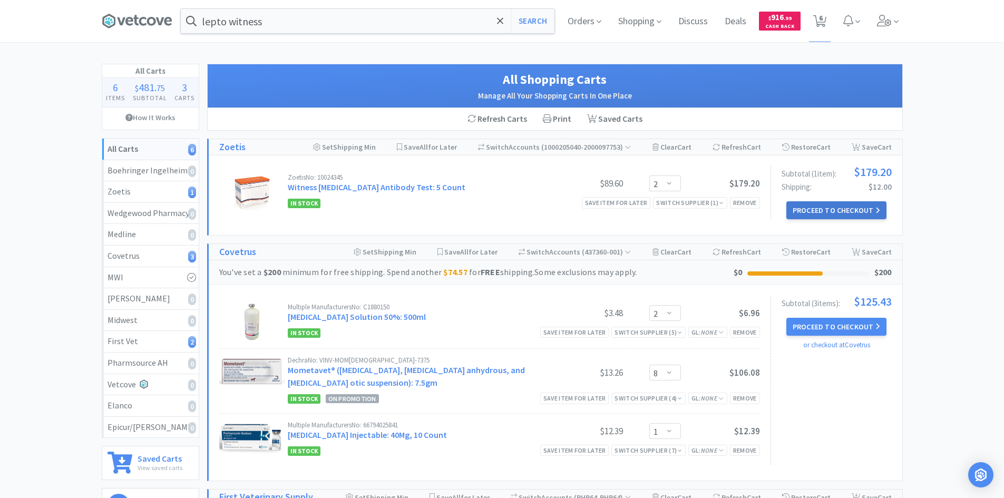
click at [838, 216] on button "Proceed to Checkout" at bounding box center [836, 210] width 100 height 18
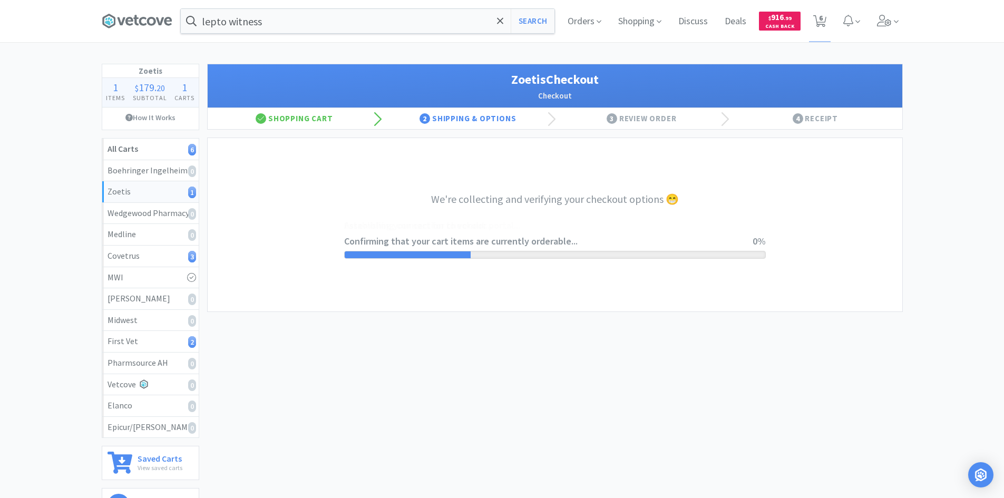
select select "invoice"
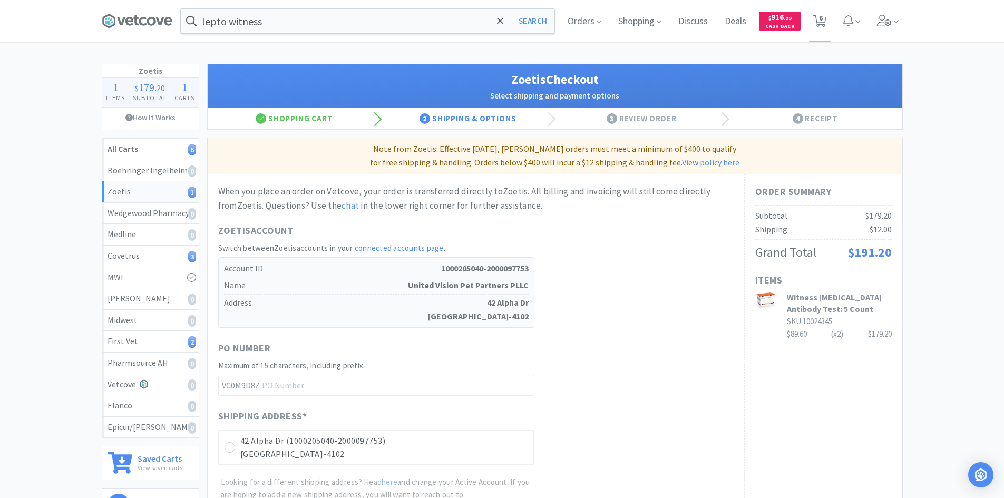
click at [581, 254] on div "Zoetis Account Switch between Zoetis accounts in your connected accounts page .…" at bounding box center [475, 275] width 515 height 104
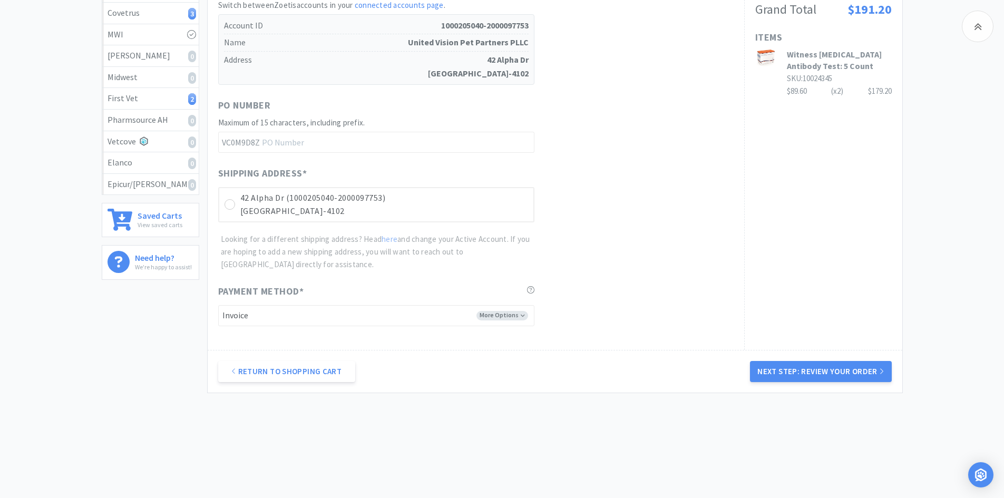
scroll to position [246, 0]
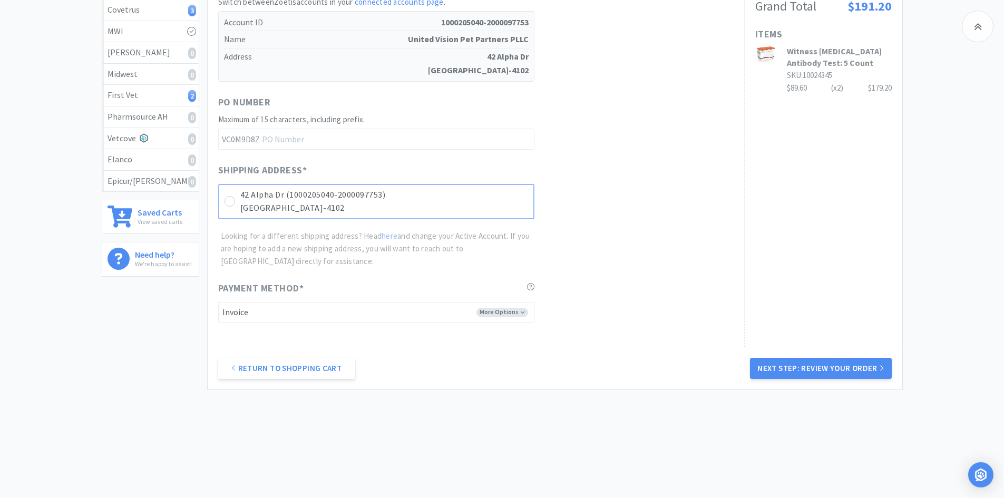
click at [402, 203] on p "[GEOGRAPHIC_DATA]-4102" at bounding box center [384, 208] width 288 height 14
click at [767, 364] on button "Next Step: Review Your Order" at bounding box center [820, 368] width 141 height 21
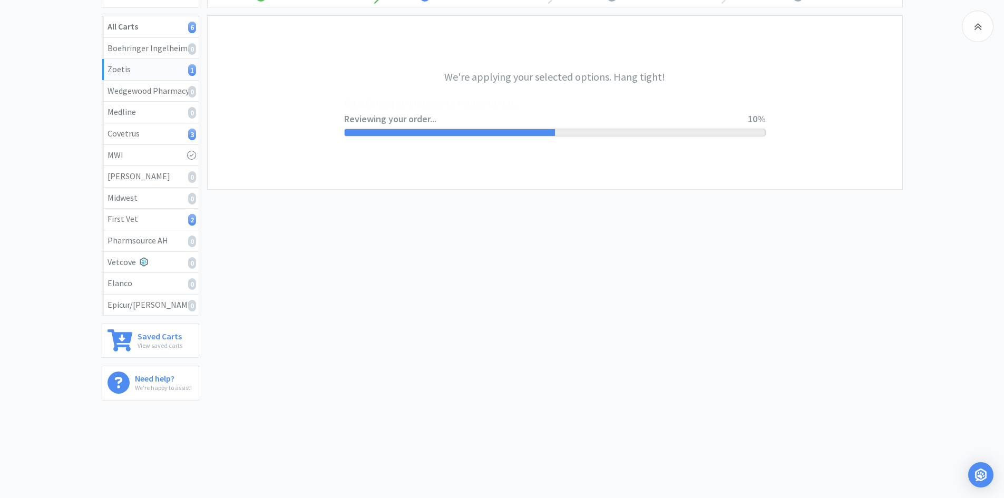
scroll to position [0, 0]
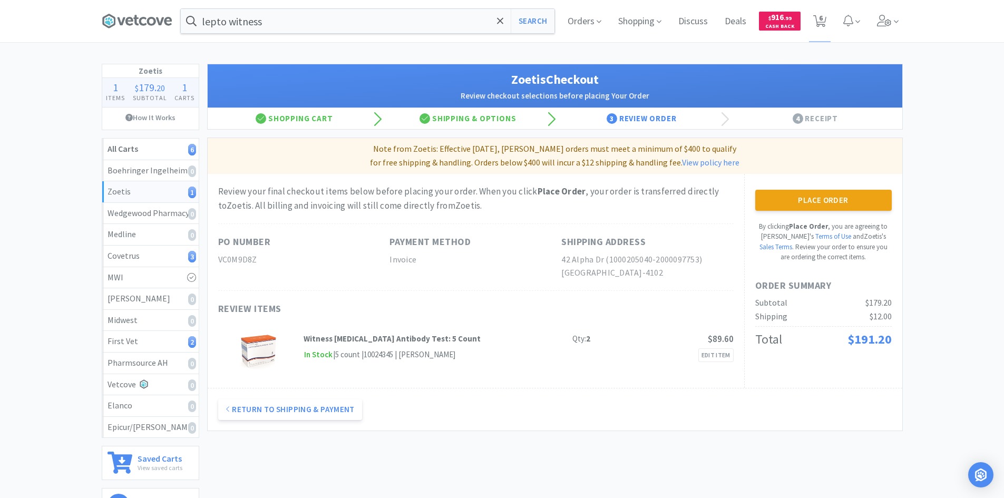
click at [726, 218] on div "Review your final checkout items below before placing your order. When you clic…" at bounding box center [476, 281] width 537 height 214
click at [823, 200] on button "Place Order" at bounding box center [823, 200] width 137 height 21
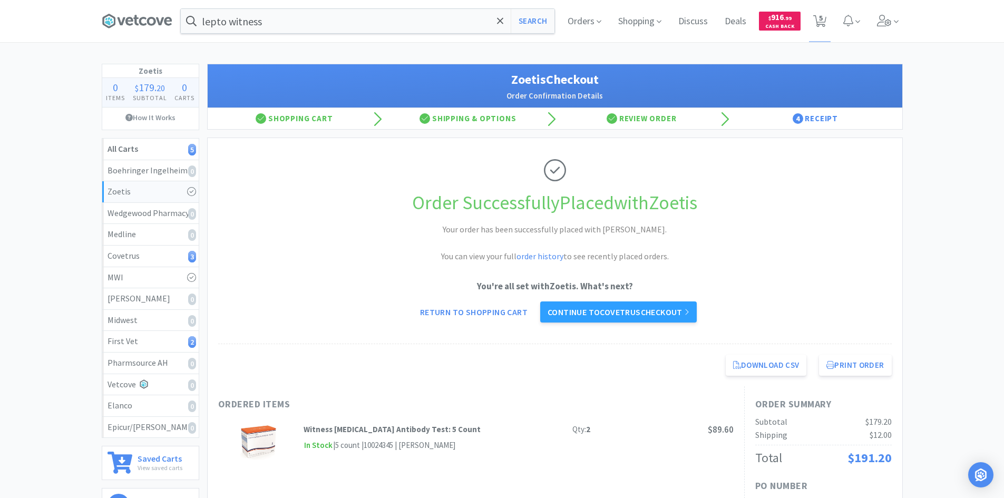
click at [389, 280] on p "You're all set with [PERSON_NAME] . What's next?" at bounding box center [555, 286] width 674 height 14
